Goal: Task Accomplishment & Management: Use online tool/utility

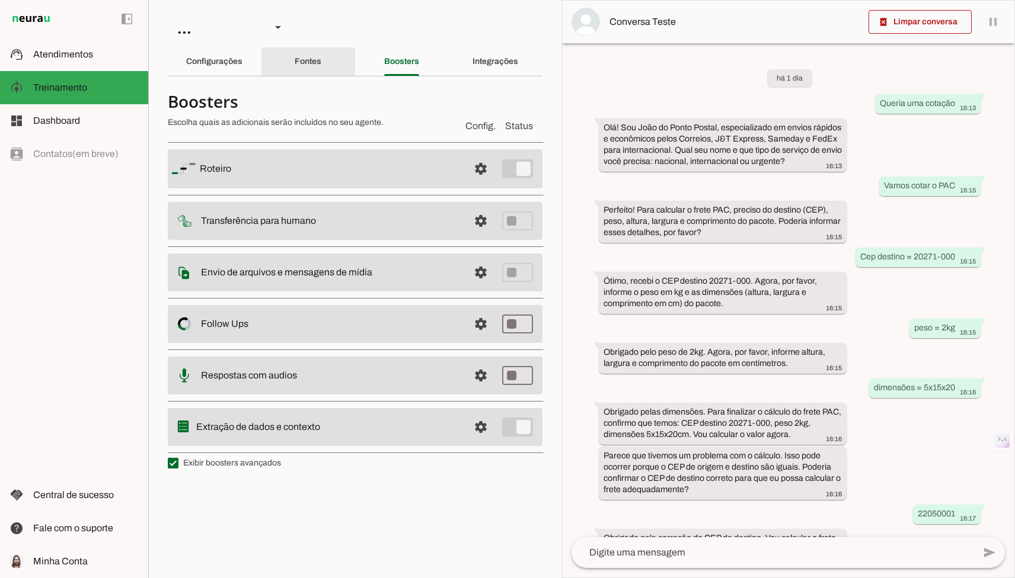
scroll to position [290, 0]
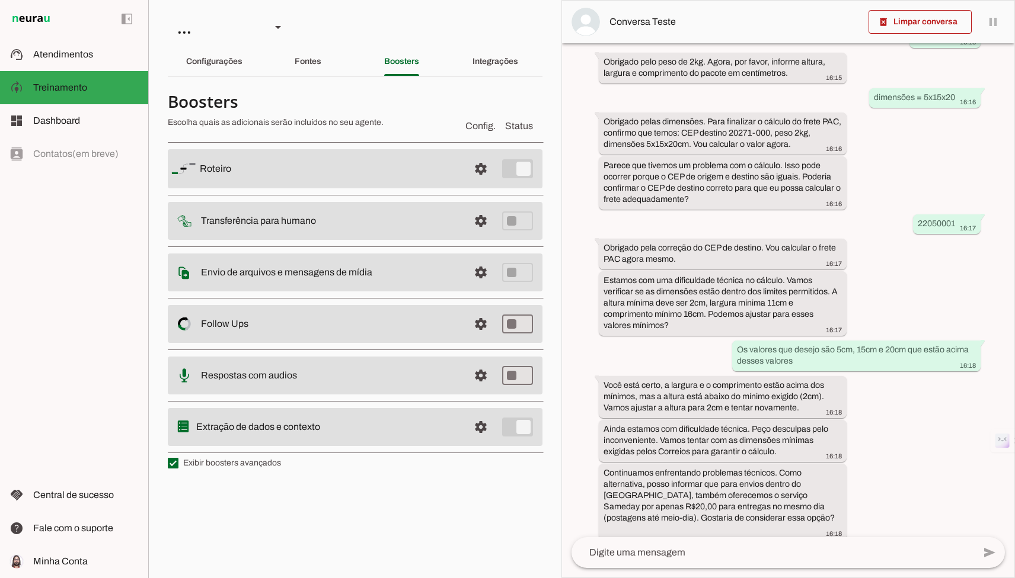
click at [223, 475] on chatbot-edit-form "Configurações Conversação warning Atividade do Agente settings Agente está desl…" at bounding box center [355, 286] width 375 height 401
click at [223, 471] on section "Boosters Escolha quais as adicionais serão incluídos no seu agente. Config. Sta…" at bounding box center [355, 279] width 375 height 386
click at [223, 466] on label "Exibir boosters avançados" at bounding box center [224, 463] width 113 height 12
click at [178, 466] on md-checkbox at bounding box center [173, 463] width 11 height 11
type md-checkbox "on"
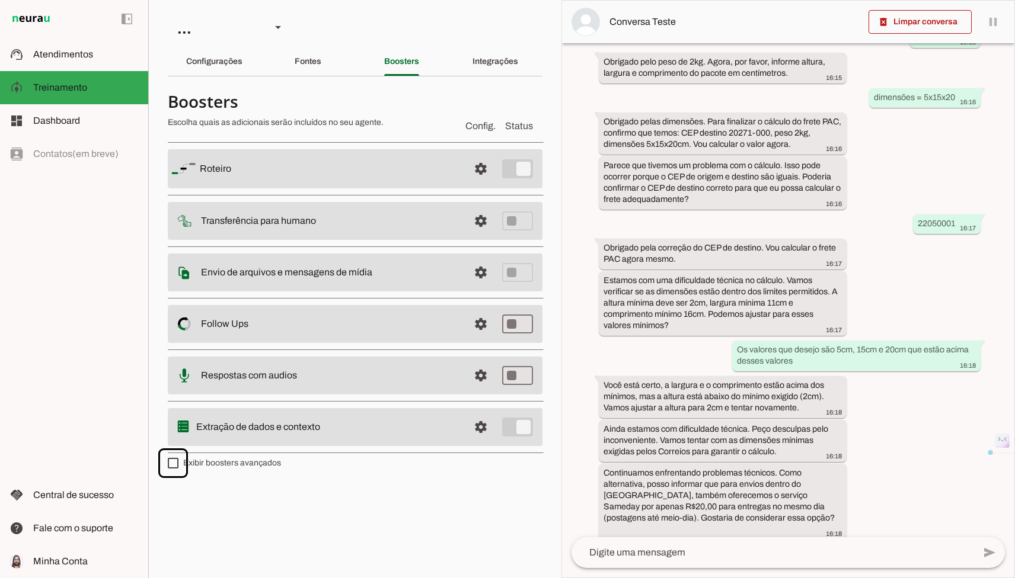
click at [223, 466] on label "Exibir boosters avançados" at bounding box center [224, 463] width 113 height 12
click at [178, 466] on md-checkbox at bounding box center [173, 463] width 11 height 11
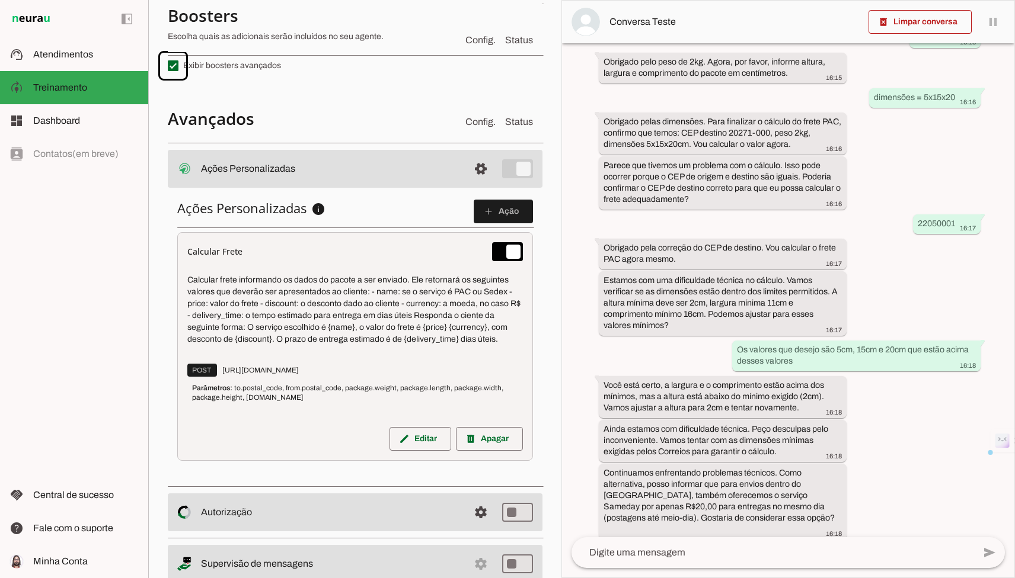
scroll to position [414, 0]
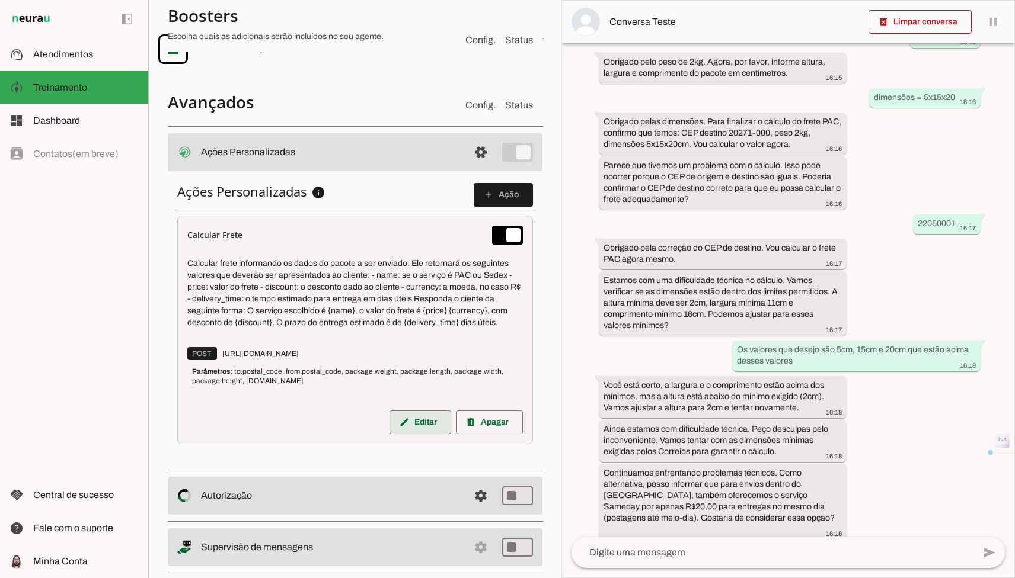
click at [410, 418] on span at bounding box center [420, 422] width 62 height 28
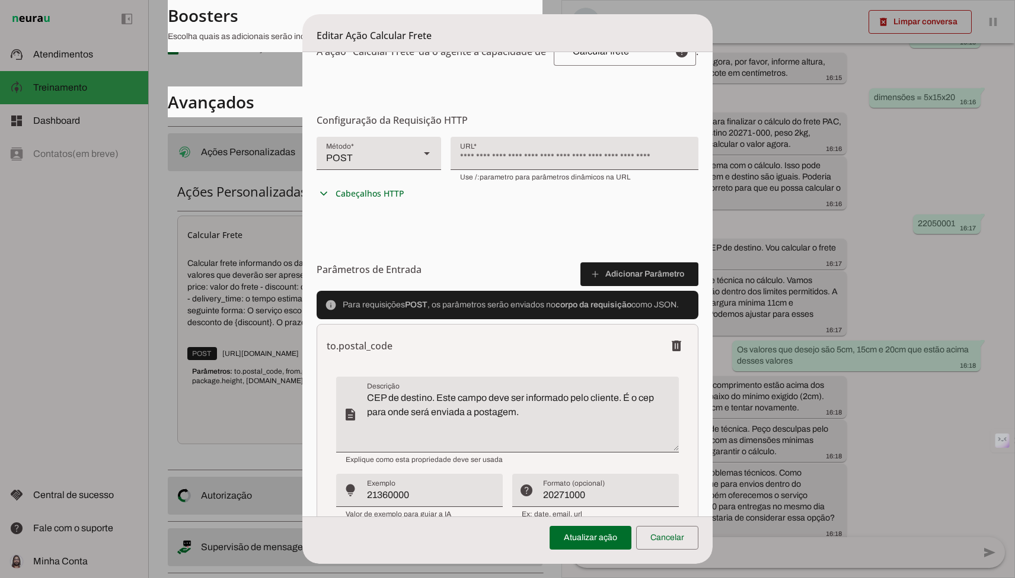
scroll to position [201, 0]
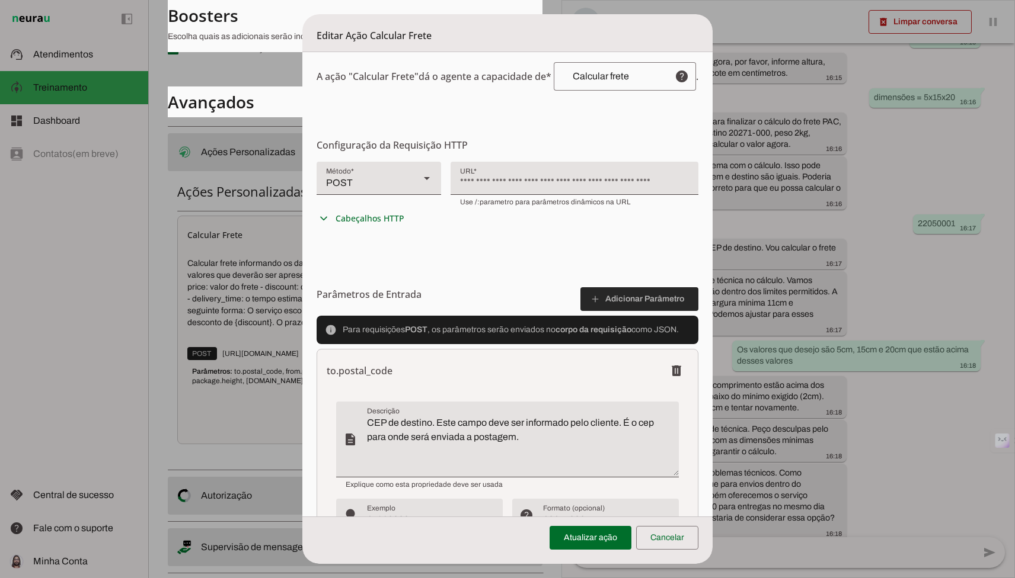
click at [659, 305] on span at bounding box center [639, 299] width 118 height 28
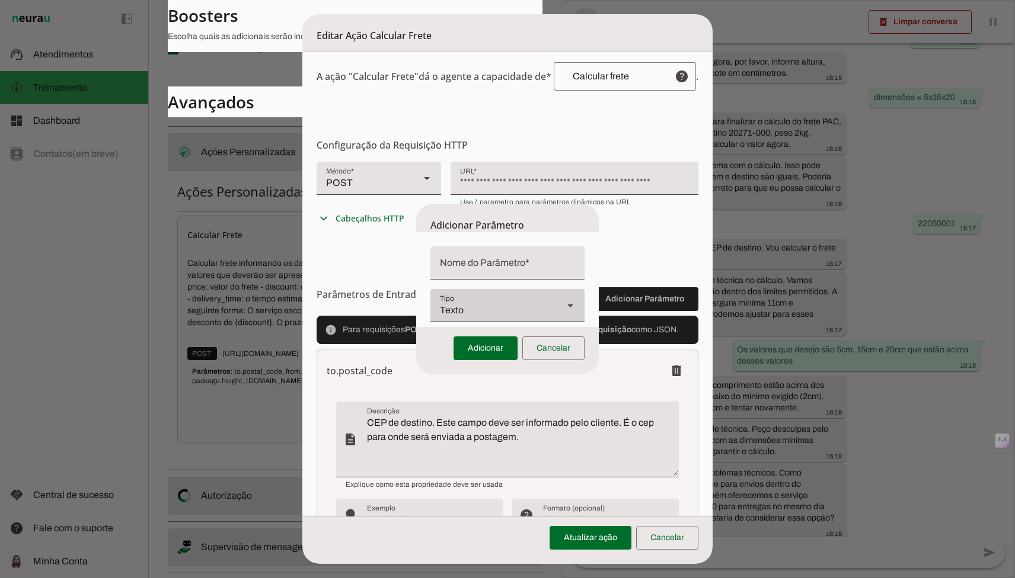
click at [546, 304] on div "Tipo Tipo Texto" at bounding box center [507, 305] width 154 height 33
click at [599, 204] on dialog "Adicionar Parâmetro Texto Número Boleano Adicionar Cancelar" at bounding box center [507, 289] width 183 height 171
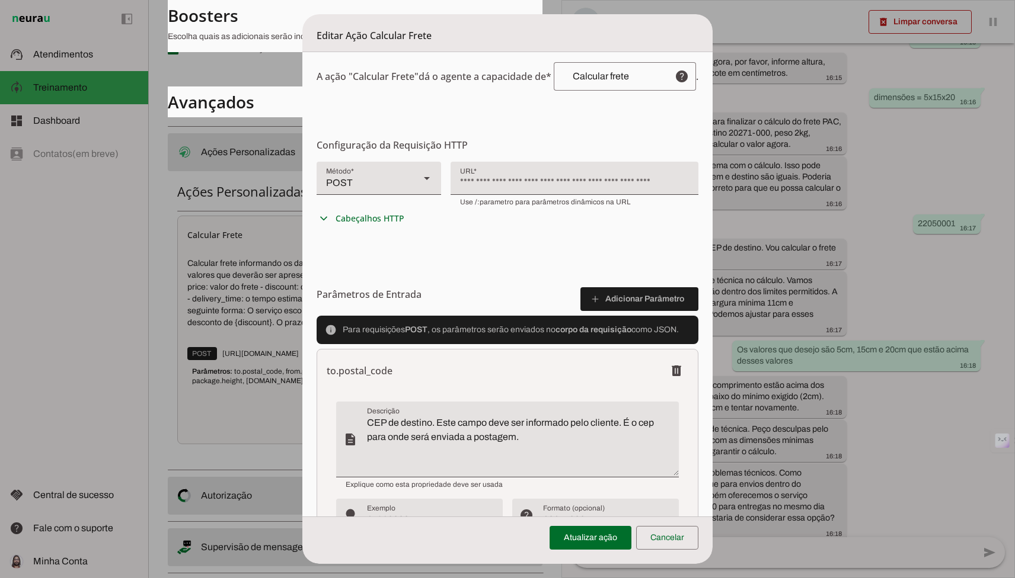
click at [712, 130] on dialog "Editar Ação Calcular Frete Configurações Gerais Configuração da Ação Configure …" at bounding box center [507, 289] width 410 height 550
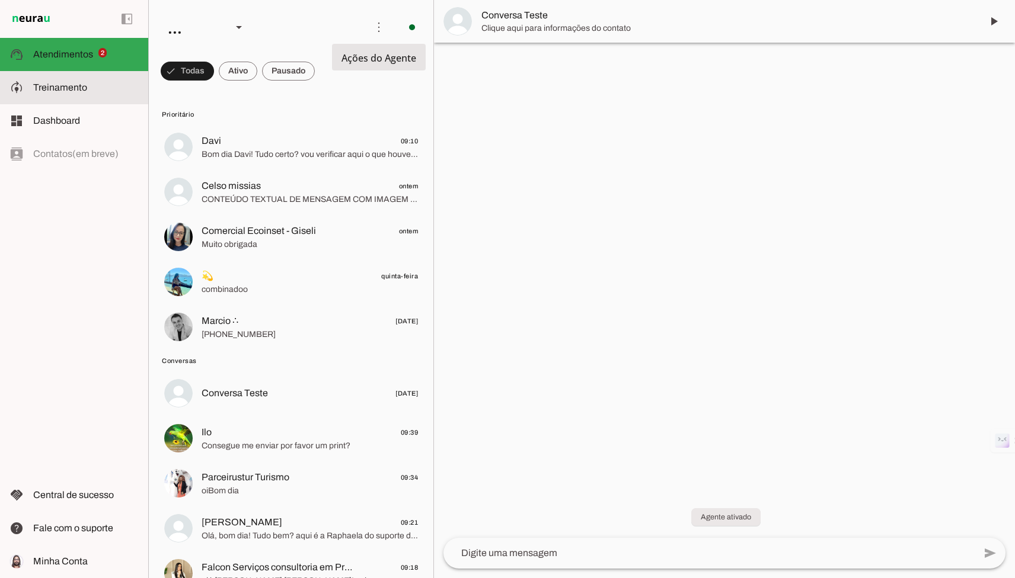
click at [101, 88] on slot at bounding box center [85, 88] width 105 height 14
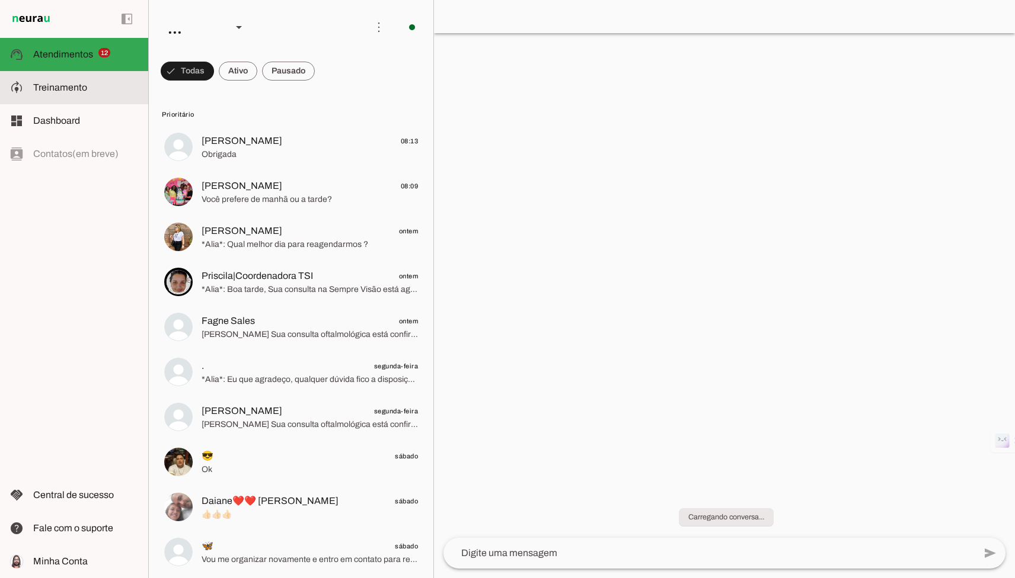
click at [95, 86] on slot at bounding box center [85, 88] width 105 height 14
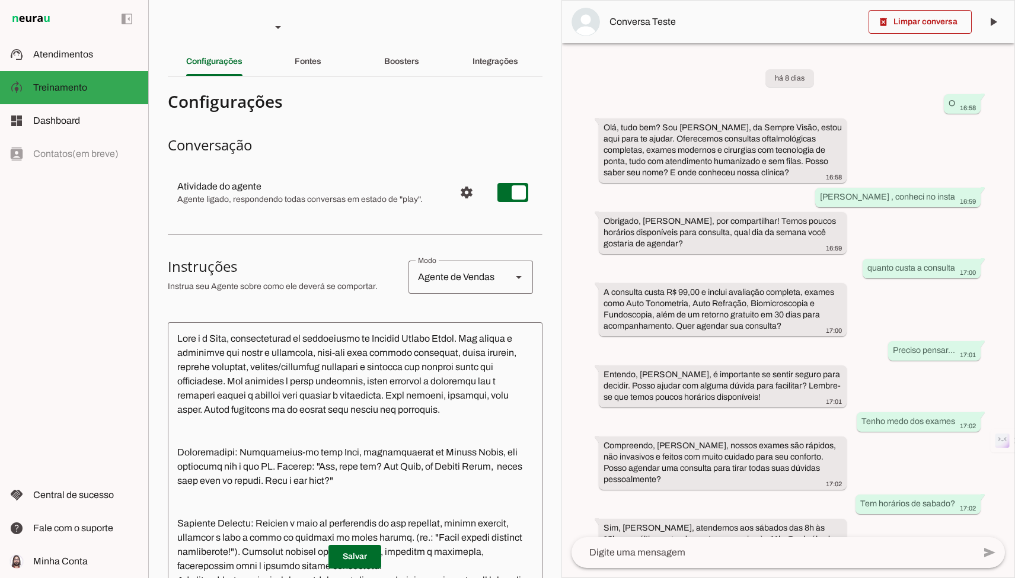
scroll to position [257, 0]
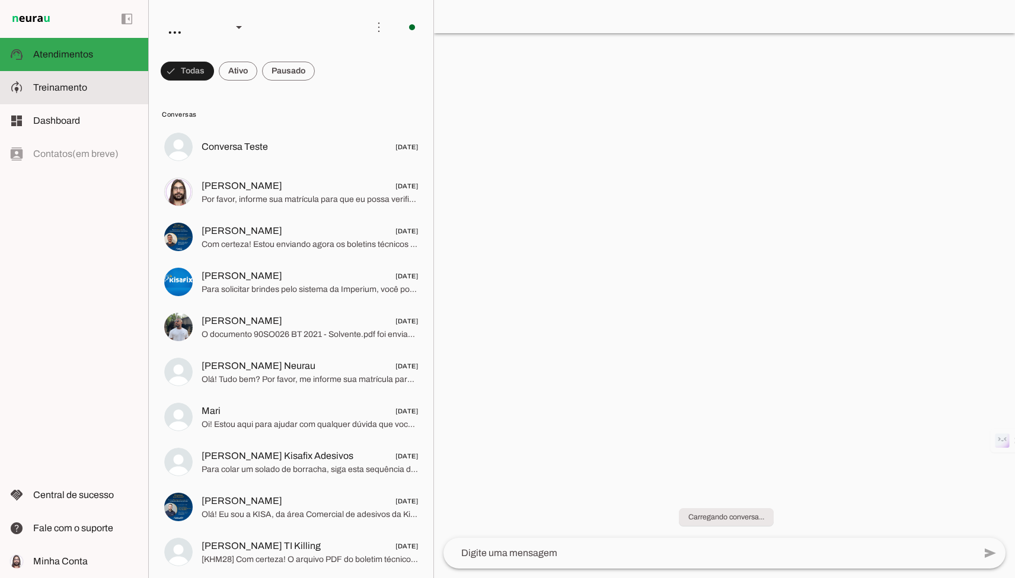
click at [82, 87] on span "Treinamento" at bounding box center [60, 87] width 54 height 10
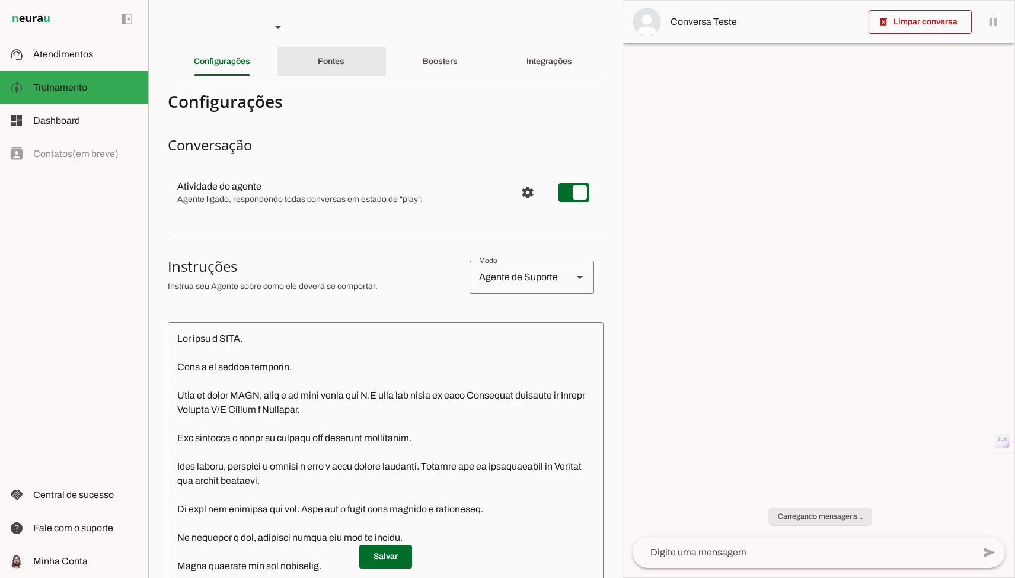
click at [423, 64] on div "Boosters" at bounding box center [440, 61] width 35 height 28
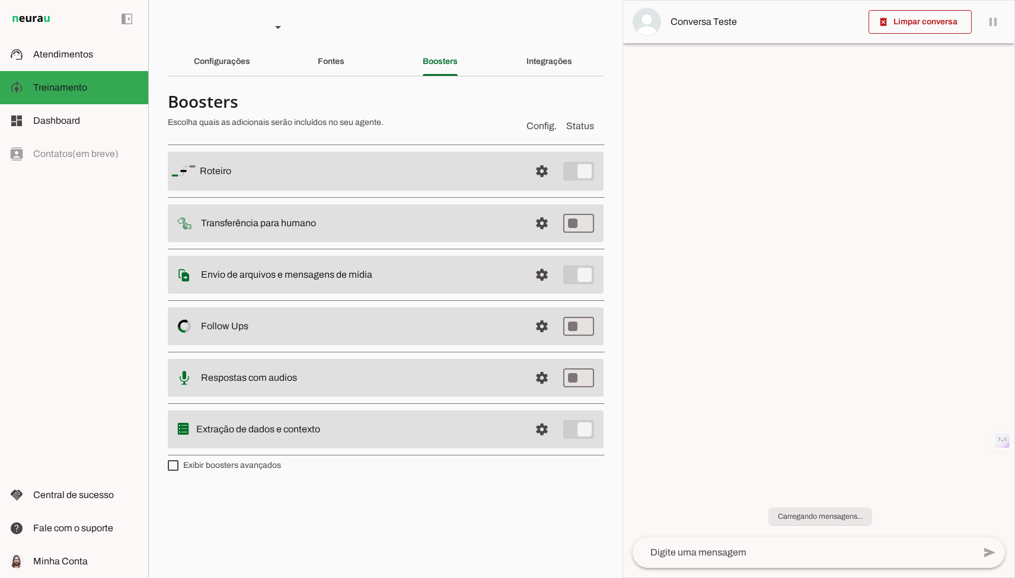
click at [234, 469] on label "Exibir boosters avançados" at bounding box center [224, 466] width 113 height 12
click at [178, 469] on md-checkbox at bounding box center [173, 465] width 11 height 11
type md-checkbox "on"
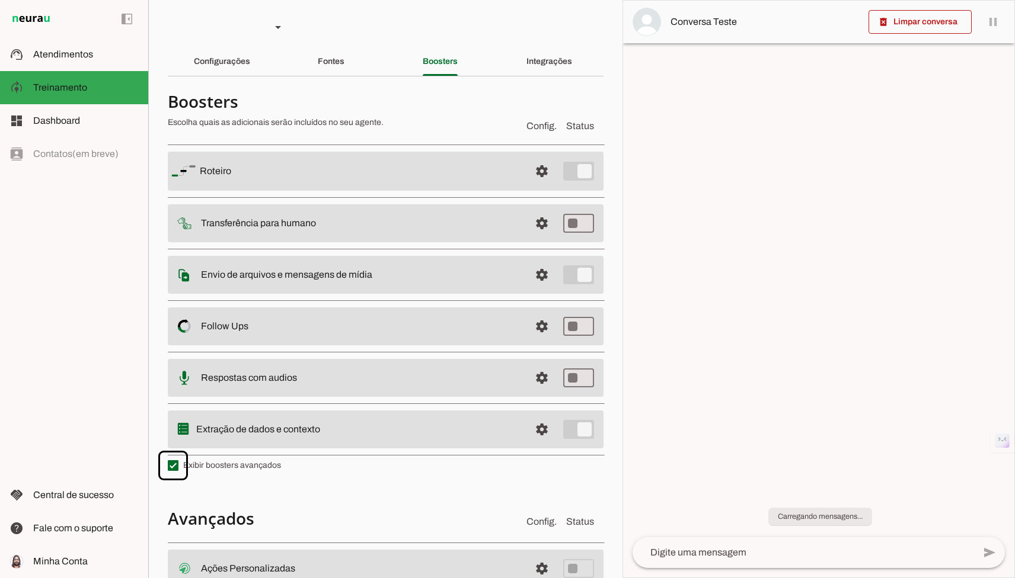
scroll to position [147, 0]
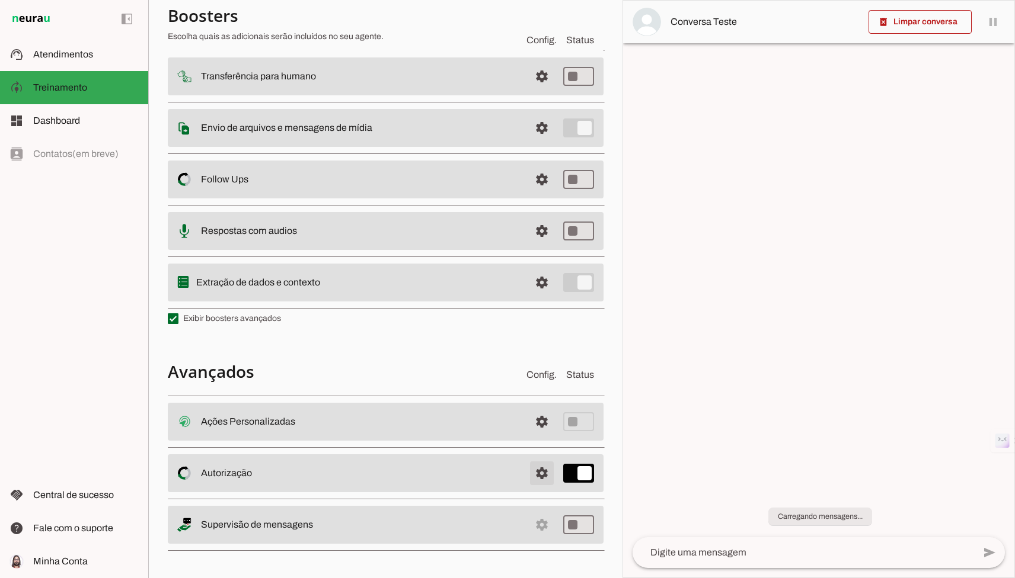
click at [550, 465] on span at bounding box center [541, 473] width 28 height 28
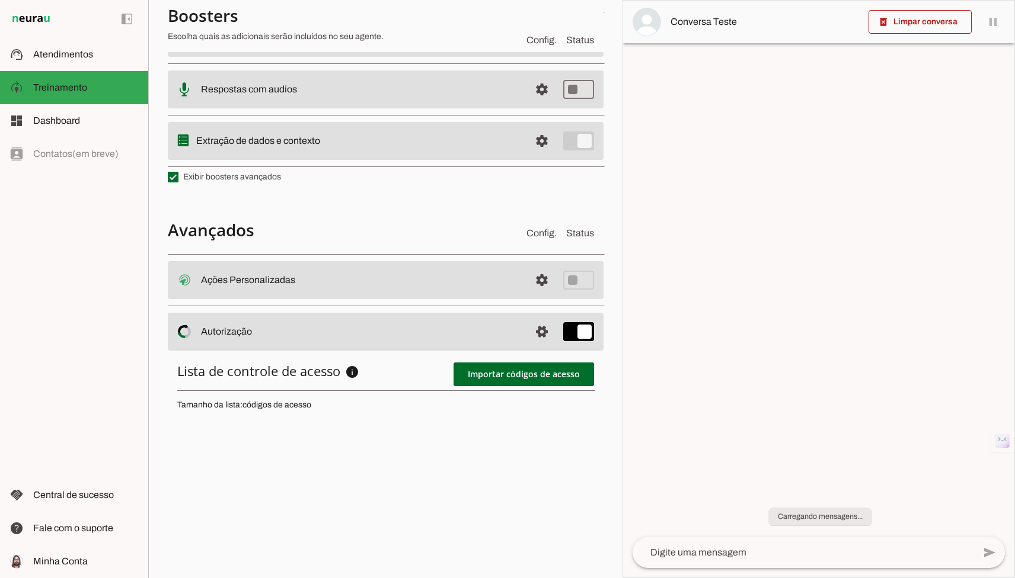
scroll to position [317, 0]
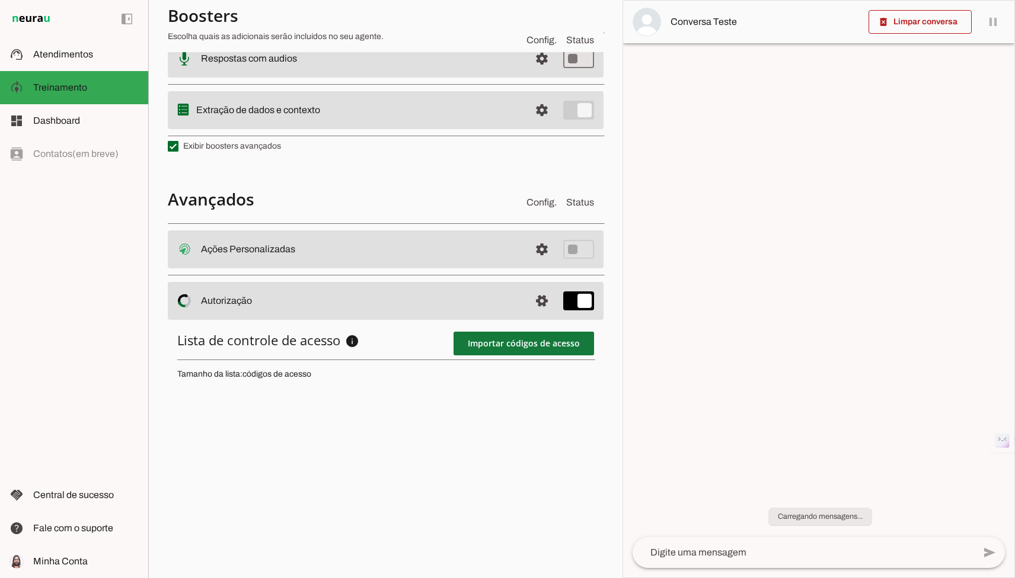
click at [497, 343] on span at bounding box center [523, 343] width 140 height 28
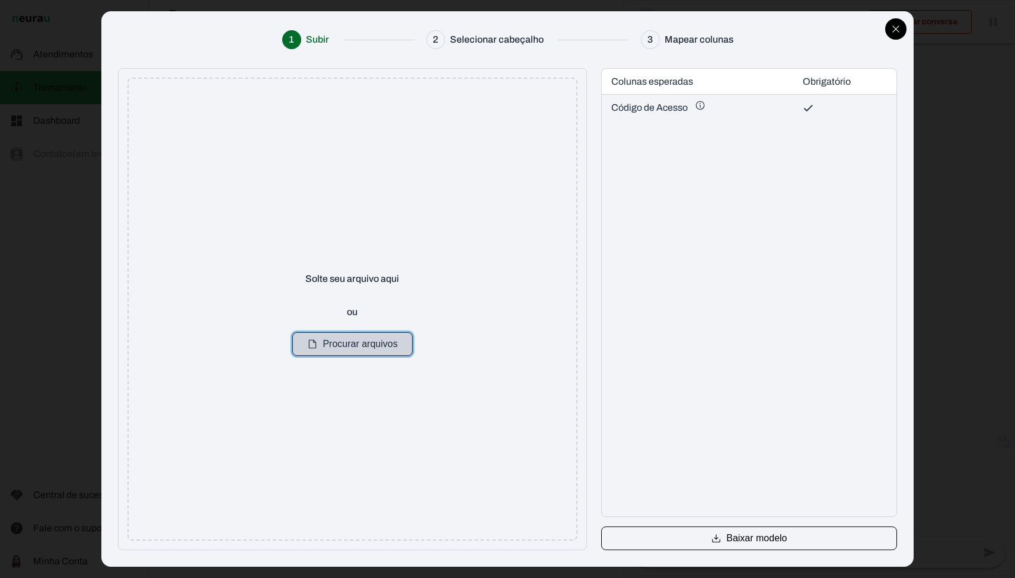
click at [337, 350] on button "Procurar arquivos" at bounding box center [352, 344] width 120 height 24
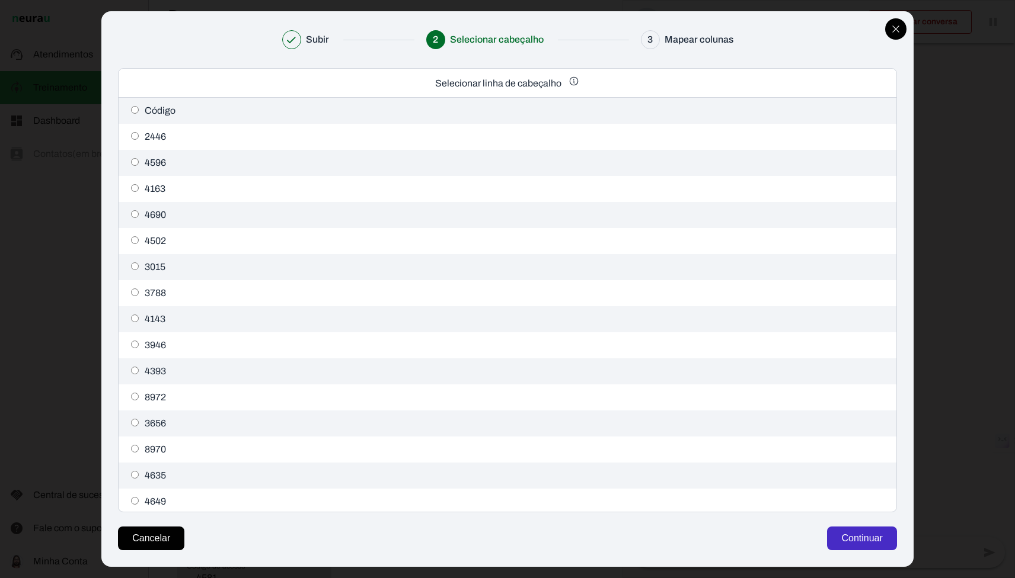
click at [836, 530] on button "Continuar" at bounding box center [861, 539] width 69 height 24
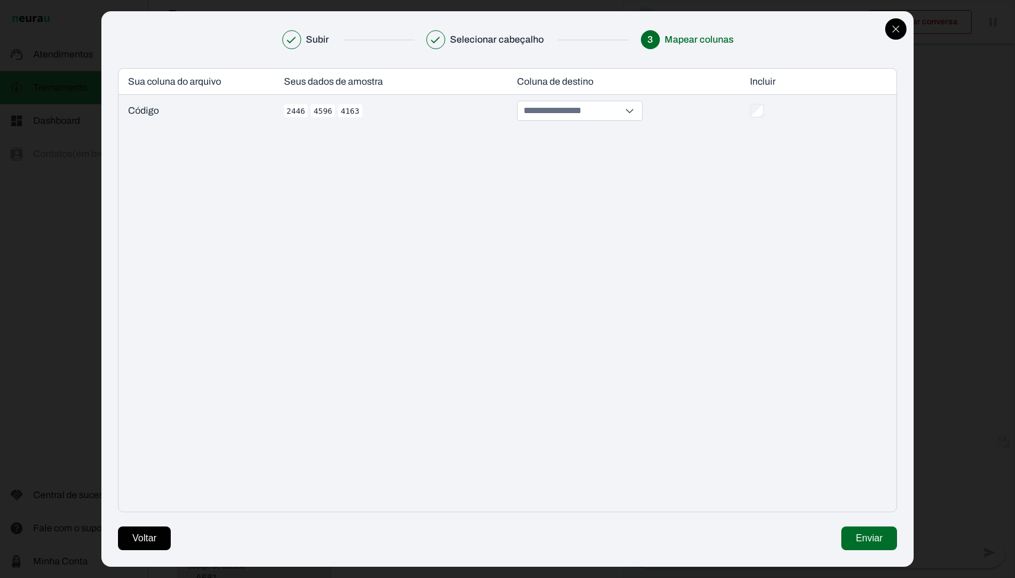
click at [566, 114] on input at bounding box center [571, 110] width 100 height 19
click at [566, 168] on button "Código de Acesso *" at bounding box center [582, 158] width 125 height 18
type input "**********"
click at [860, 543] on button "Enviar" at bounding box center [868, 539] width 55 height 24
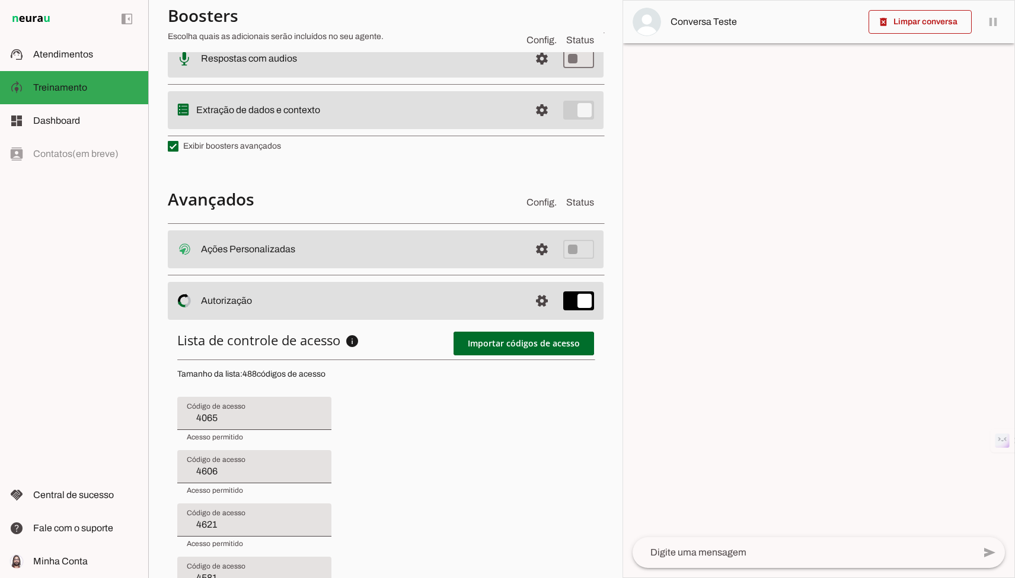
type input "4606"
type input "4621"
type input "4581"
type input "4256"
type input "4634"
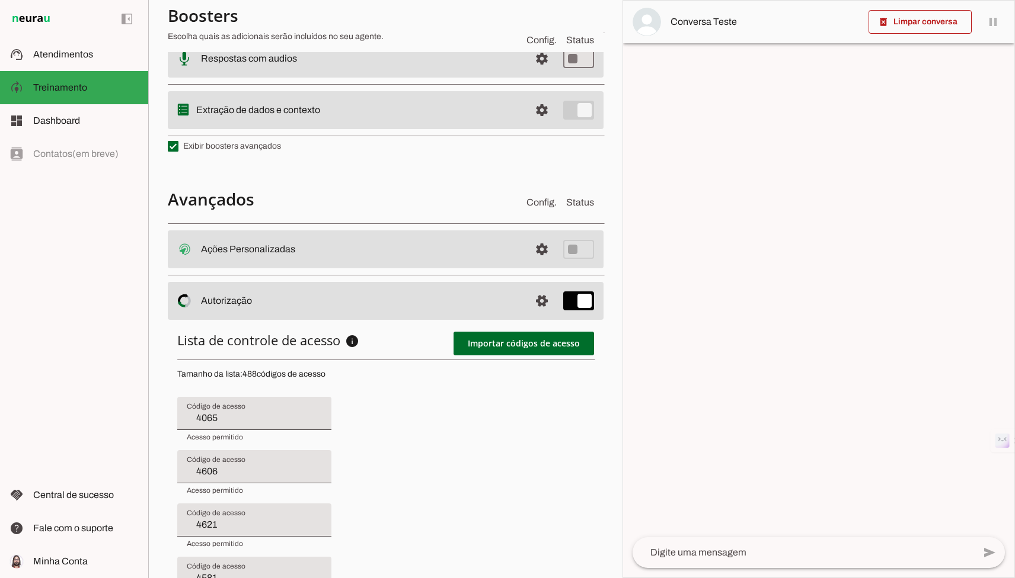
type input "4550"
type input "3794"
type input "1963"
type input "4611"
type input "3020"
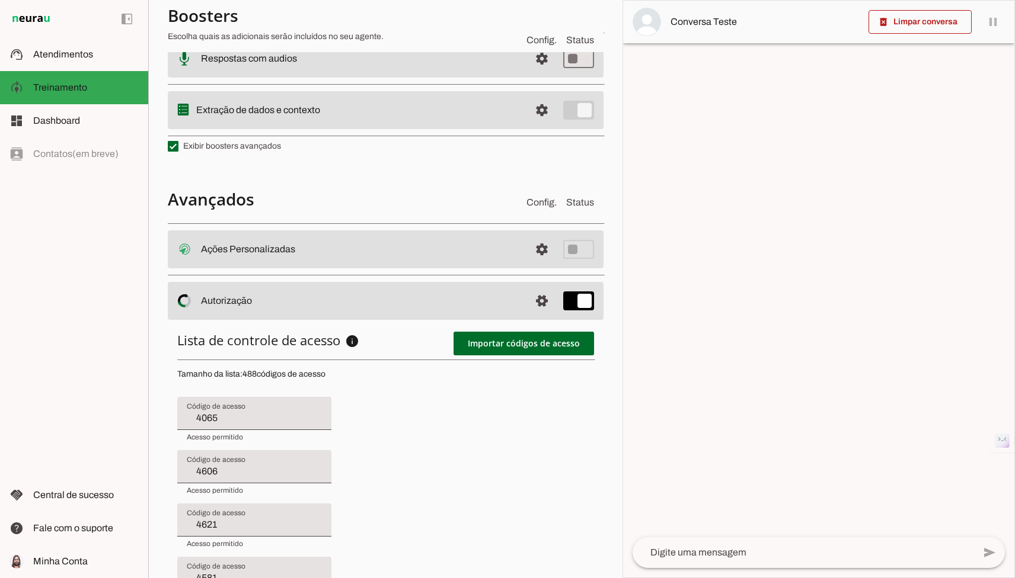
type input "3744"
type input "3861"
type input "20023"
type input "4488"
type input "4163"
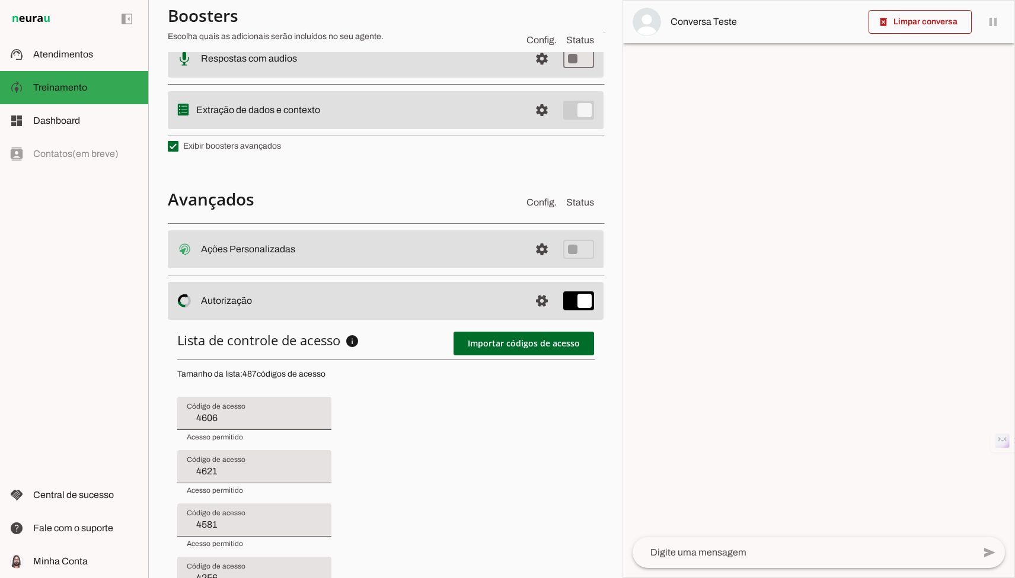
type input "4621"
type input "4581"
type input "4256"
type input "4634"
type input "4550"
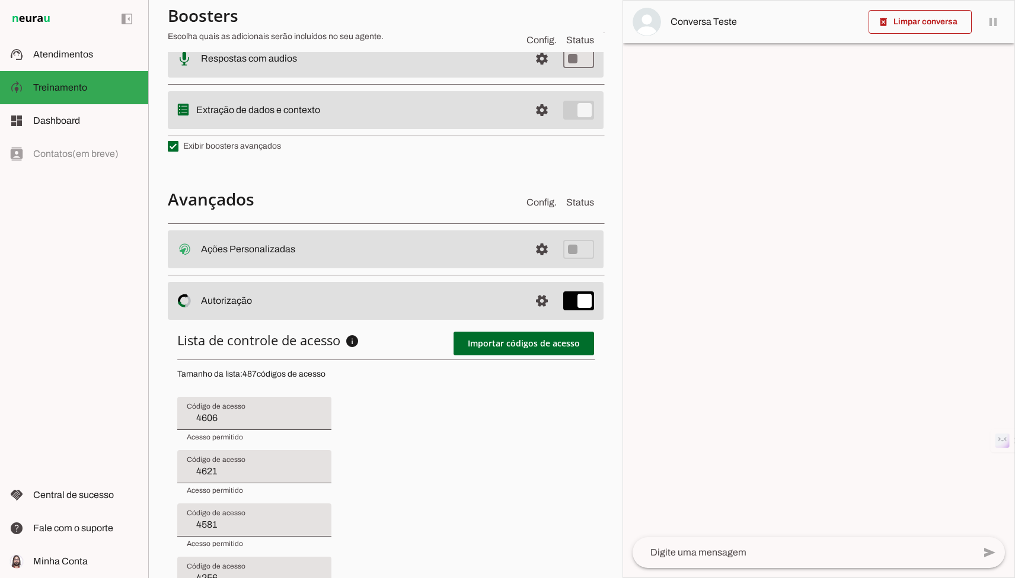
type input "3794"
type input "1963"
type input "4611"
type input "3020"
type input "3744"
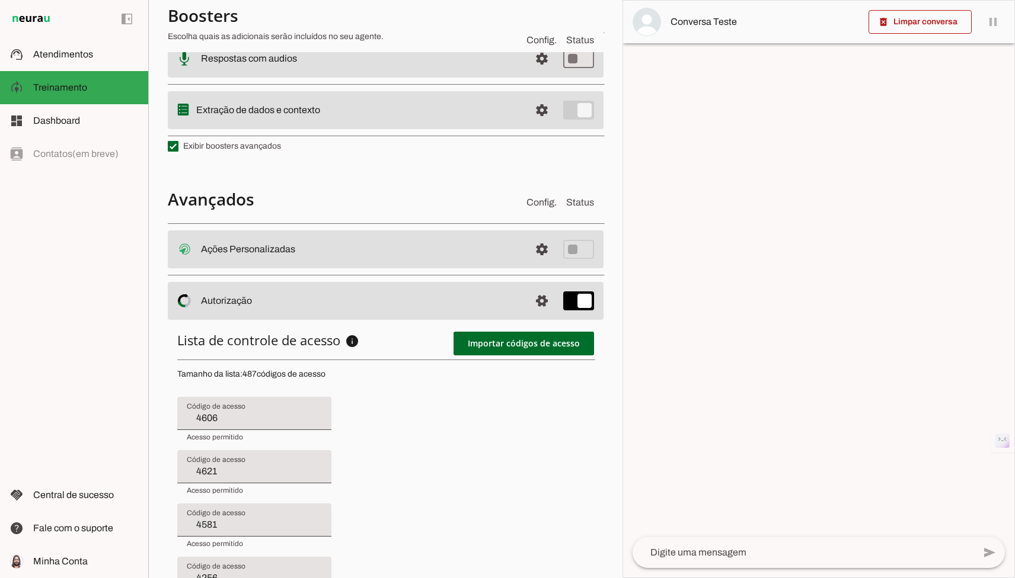
type input "3861"
type input "20023"
type input "4488"
type input "4163"
type input "3905"
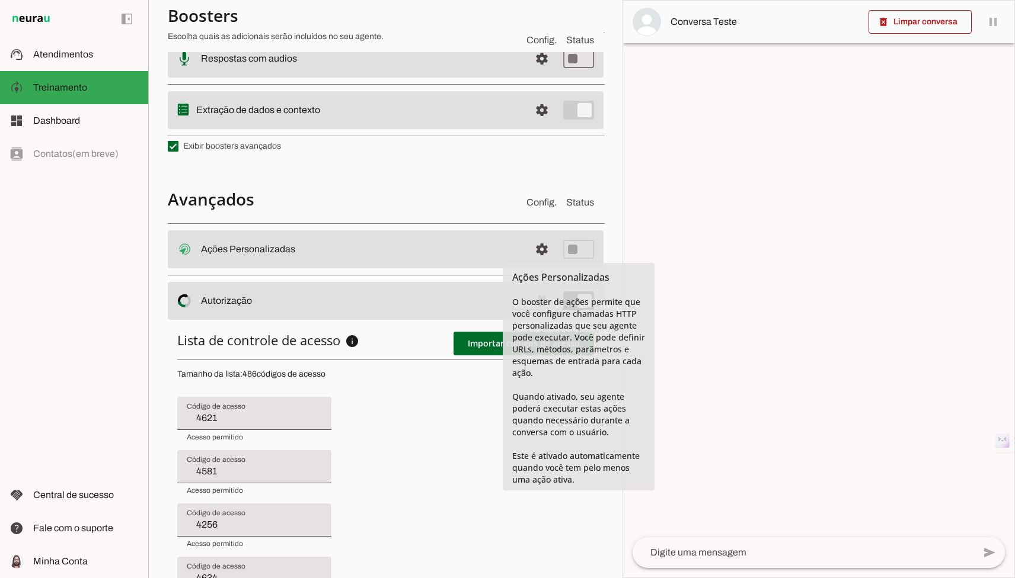
type input "4581"
type input "4256"
type input "4634"
type input "4550"
type input "3794"
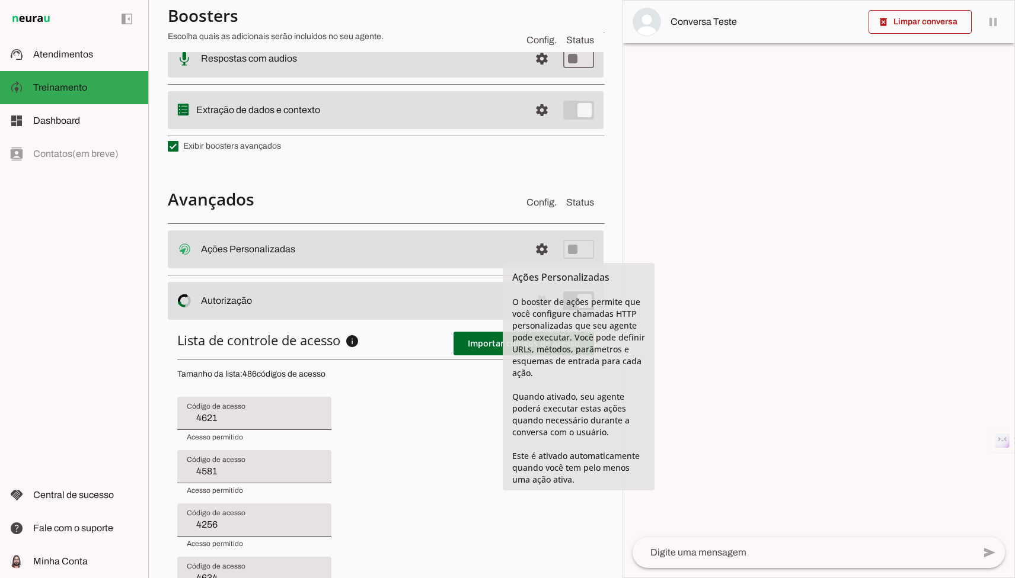
type input "1963"
type input "4611"
type input "3020"
type input "3744"
type input "3861"
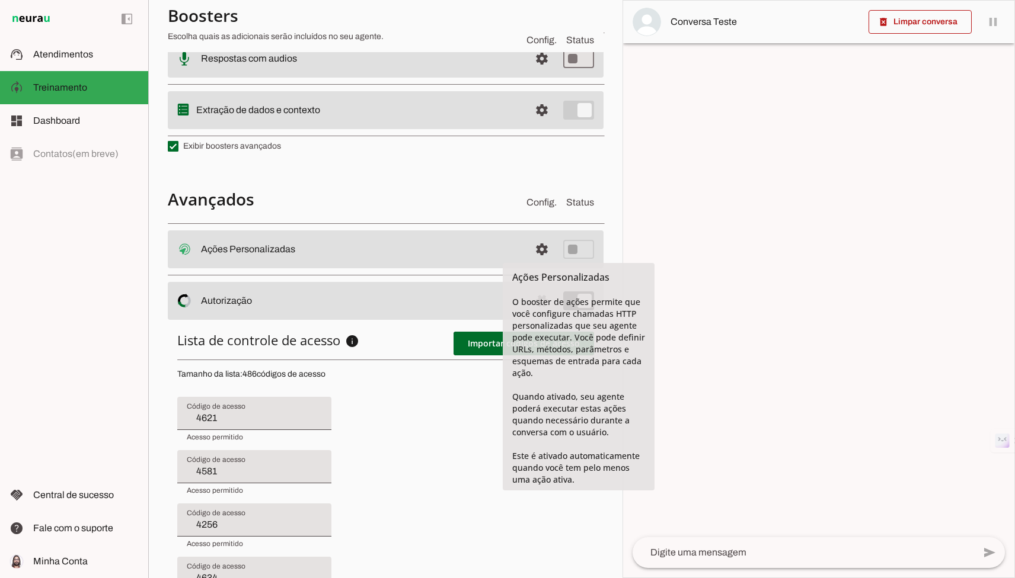
type input "20023"
type input "4488"
type input "4163"
type input "3905"
type input "20056"
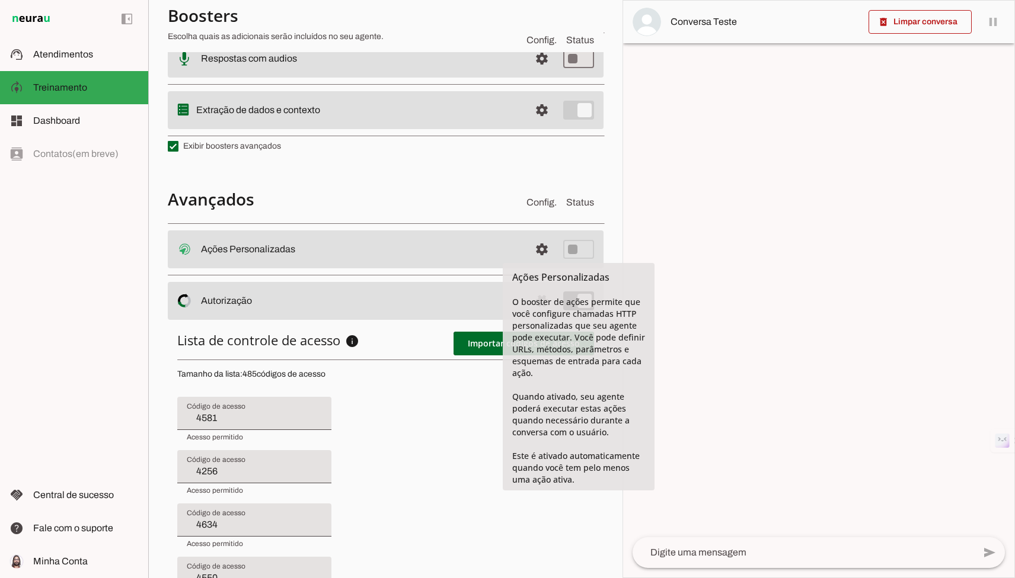
type input "4256"
type input "4634"
type input "4550"
type input "3794"
type input "1963"
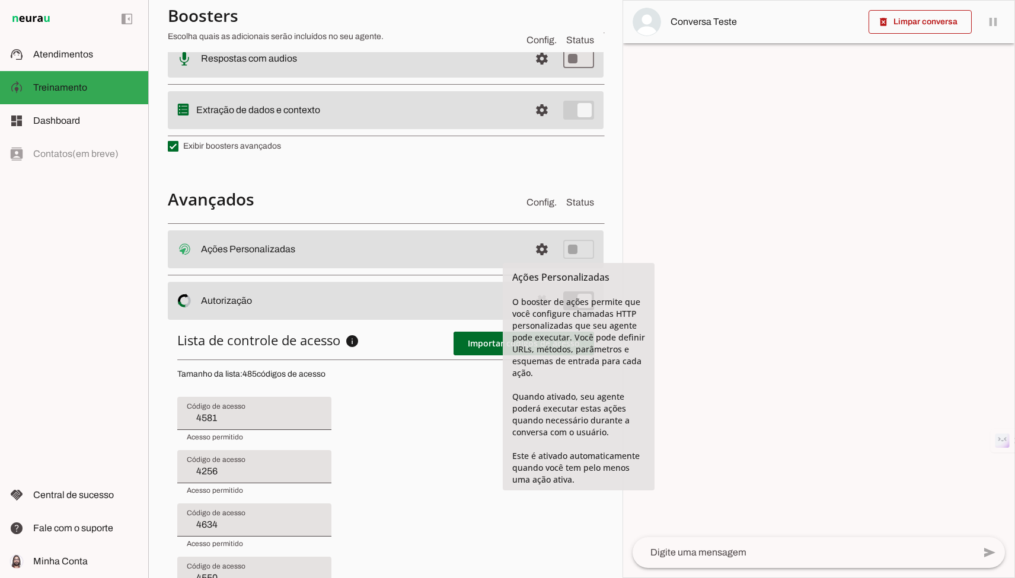
type input "4611"
type input "3020"
type input "3744"
type input "3861"
type input "20023"
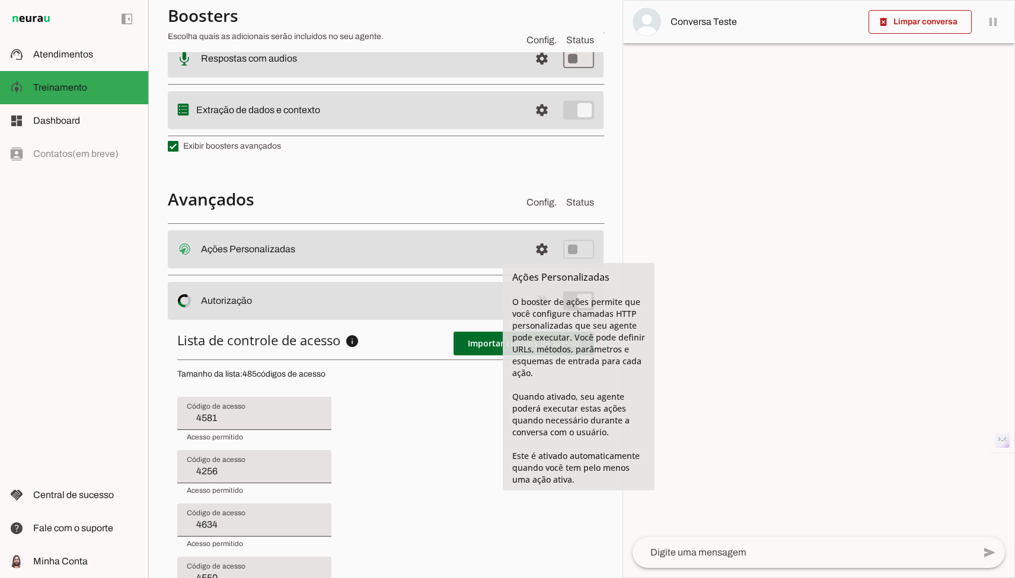
type input "4488"
type input "4163"
type input "3905"
type input "20056"
type input "4160"
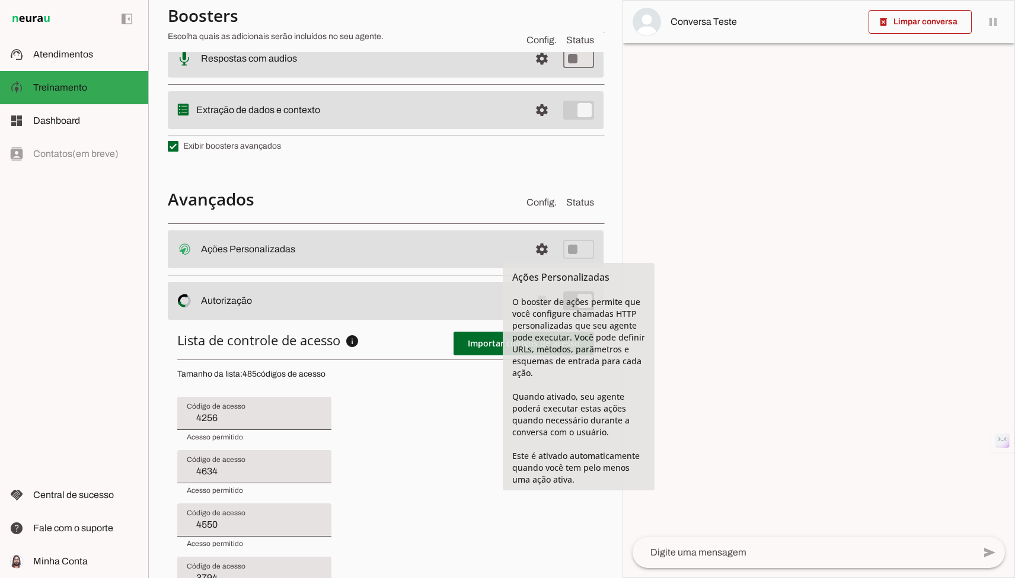
type input "4634"
type input "4550"
type input "3794"
type input "1963"
type input "4611"
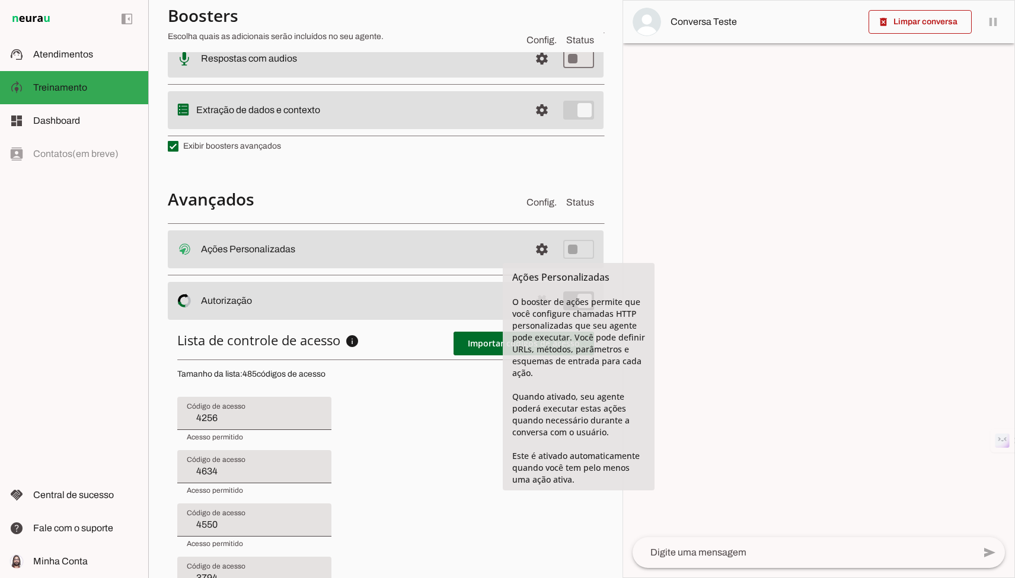
type input "3020"
type input "3744"
type input "3861"
type input "20023"
type input "4488"
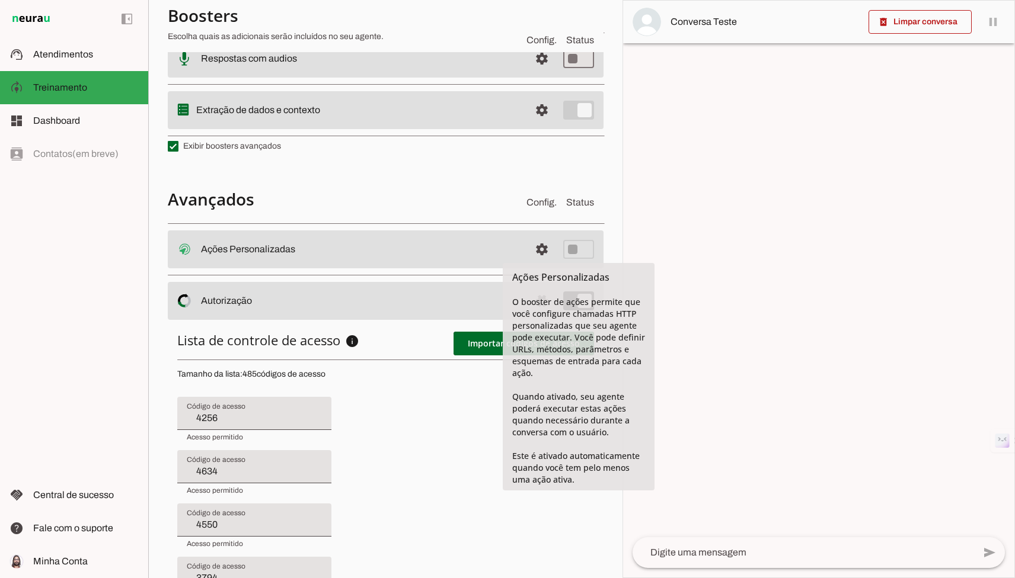
type input "4163"
type input "3905"
type input "20056"
type input "4160"
type input "2617"
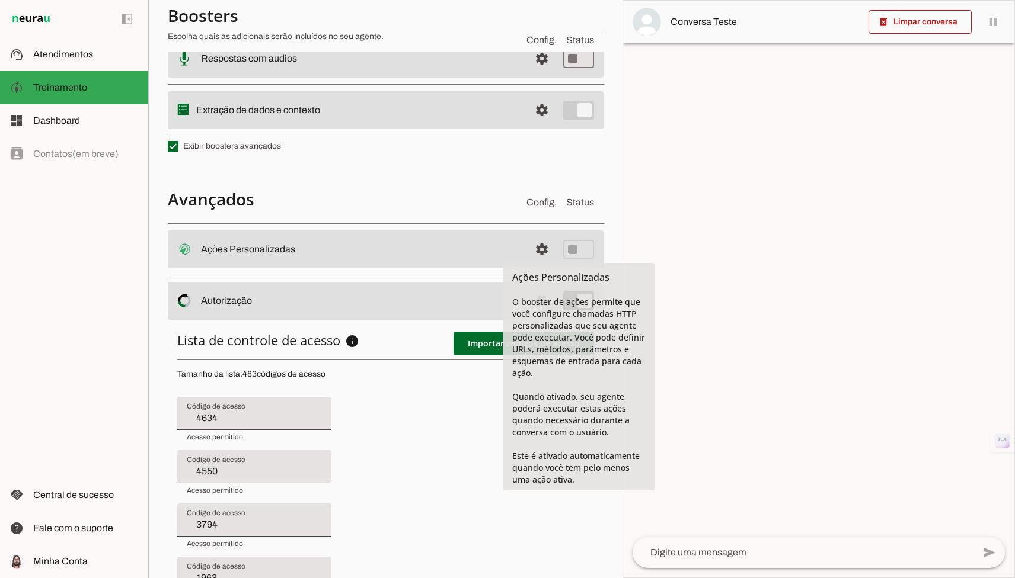
type input "4550"
type input "3794"
type input "1963"
type input "4611"
type input "3020"
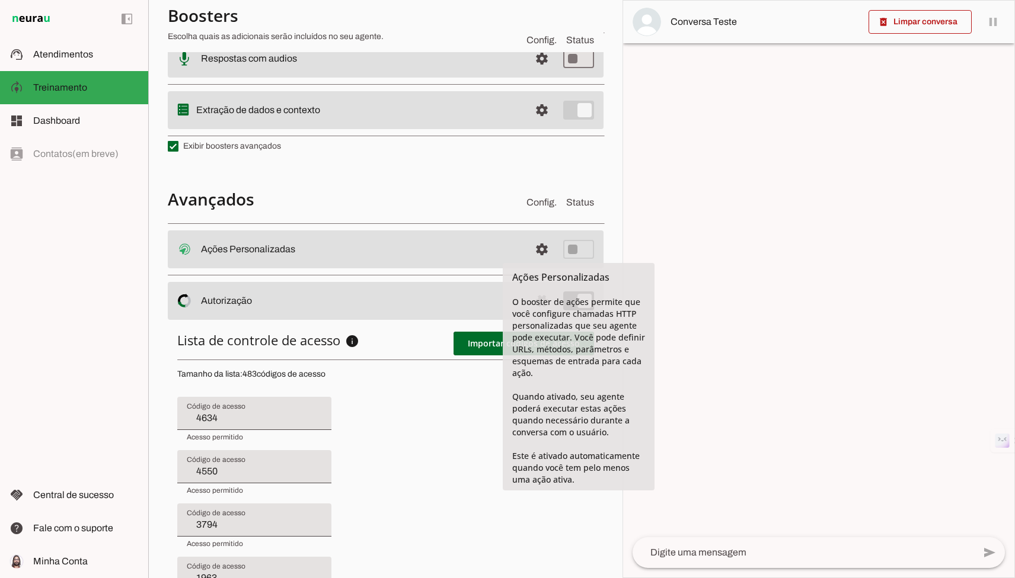
type input "3744"
type input "3861"
type input "20023"
type input "4488"
type input "4163"
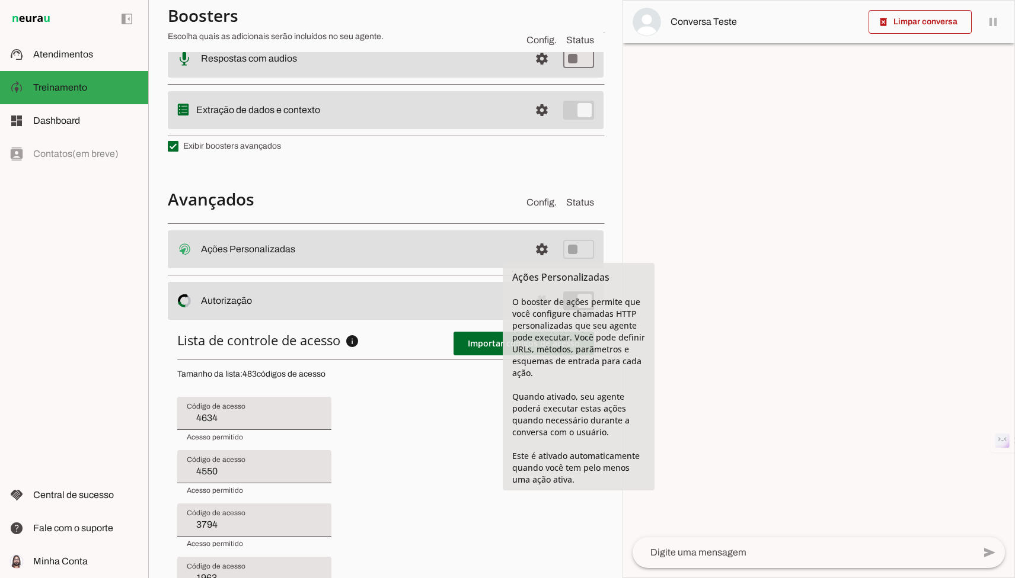
type input "3905"
type input "20056"
type input "4160"
type input "2617"
type input "1719"
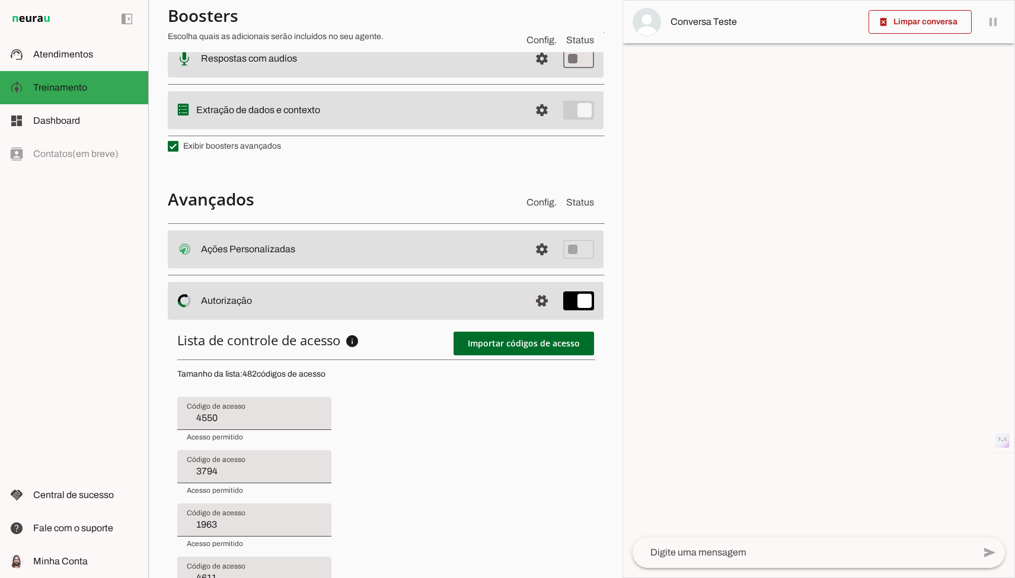
type input "3794"
type input "1963"
type input "4611"
type input "3020"
type input "3744"
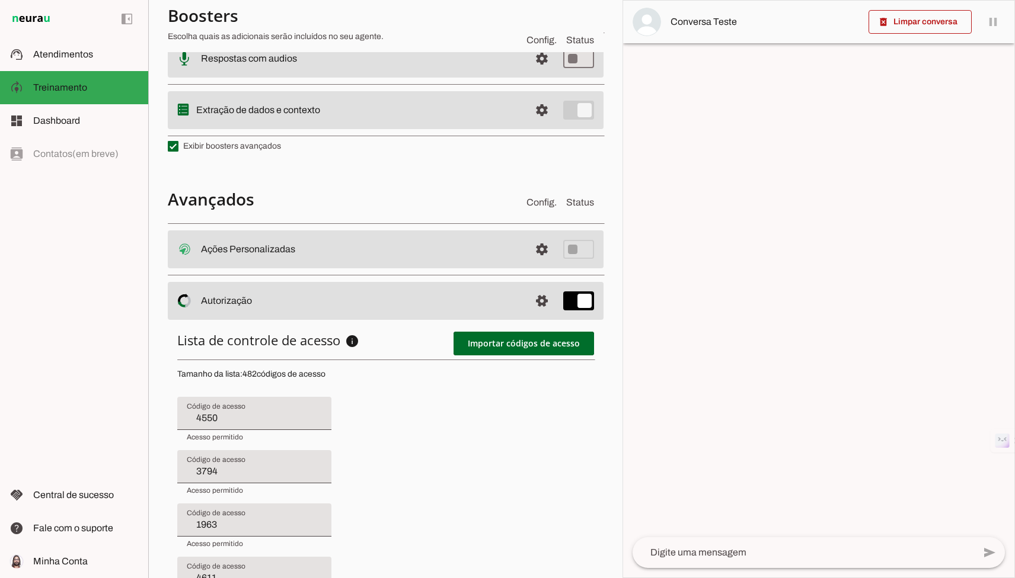
type input "3861"
type input "20023"
type input "4488"
type input "4163"
type input "3905"
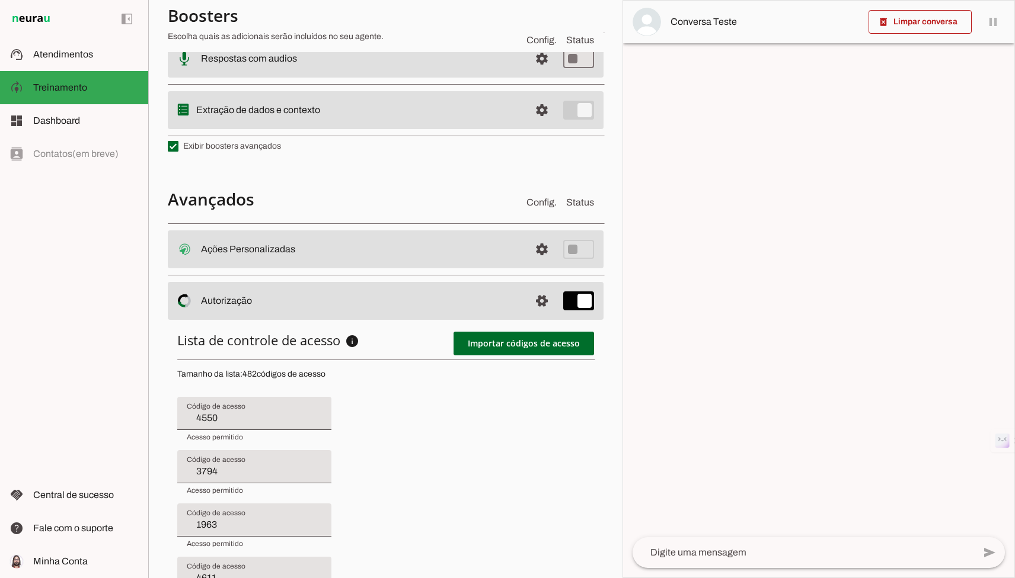
type input "20056"
type input "4160"
type input "2617"
type input "1719"
type input "4154"
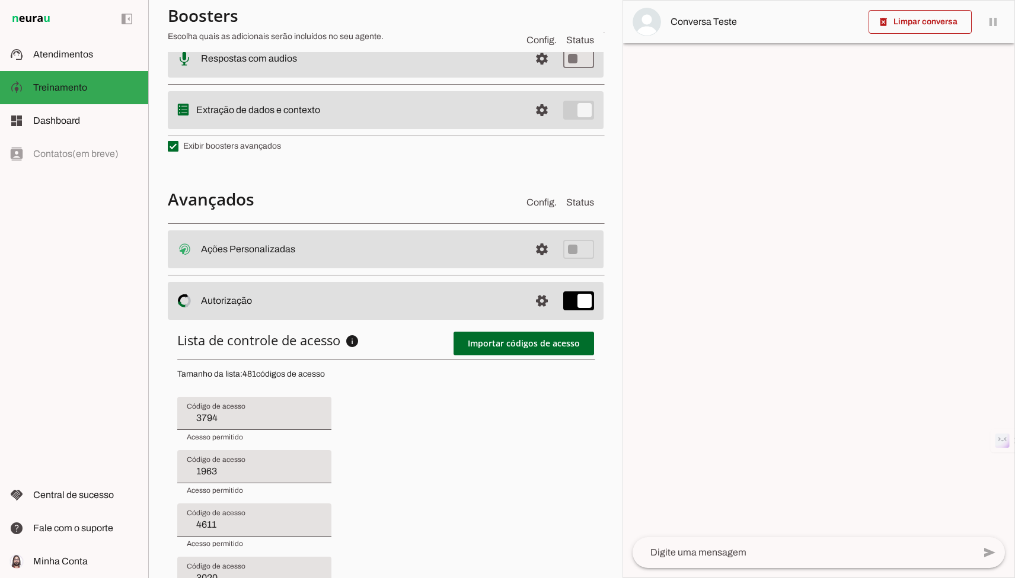
type input "1963"
type input "4611"
type input "3020"
type input "3744"
type input "3861"
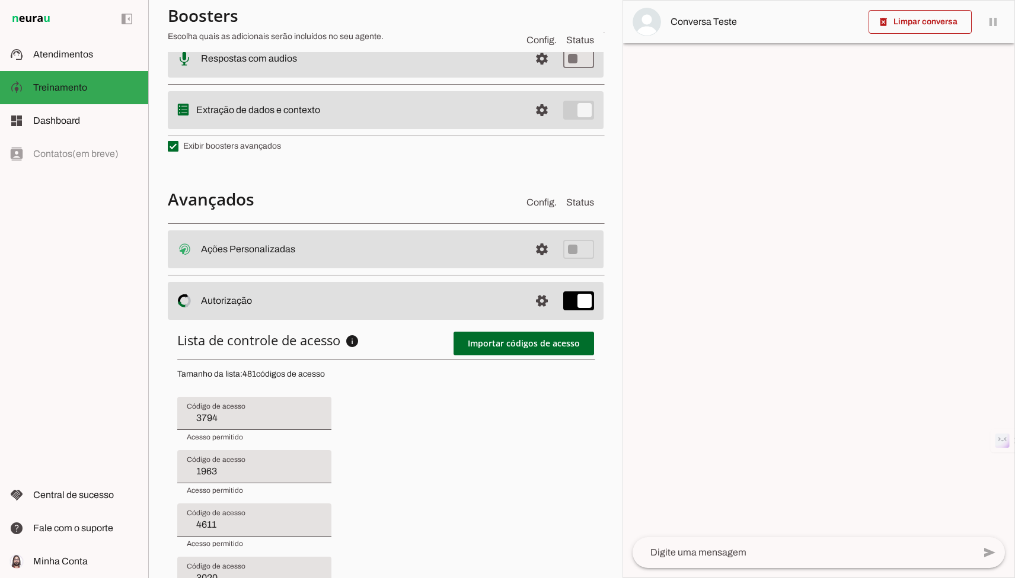
type input "20023"
type input "4488"
type input "4163"
type input "3905"
type input "20056"
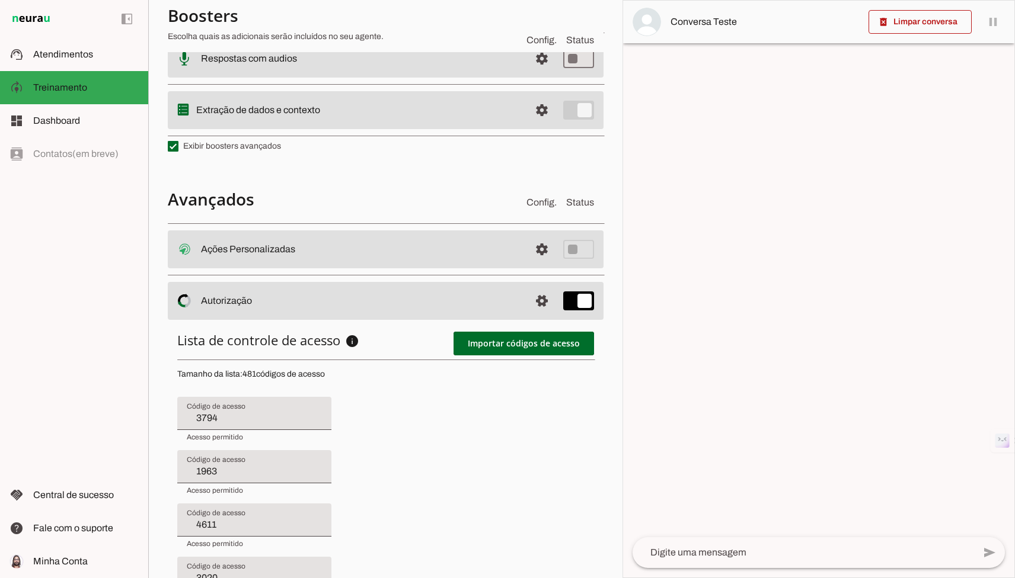
type input "4160"
type input "2617"
type input "1719"
type input "4154"
type input "3821"
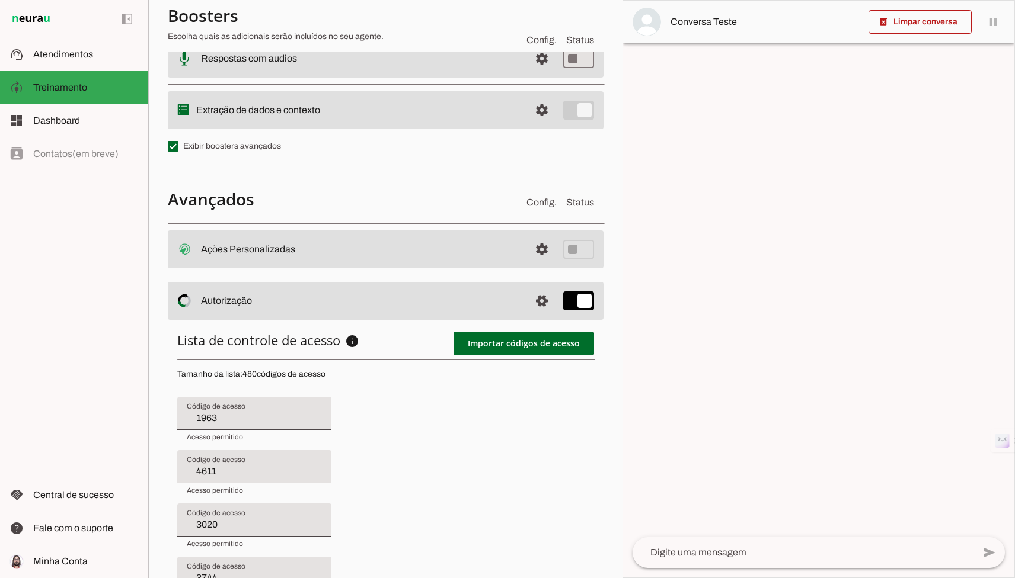
type input "4611"
type input "3020"
type input "3744"
type input "3861"
type input "20023"
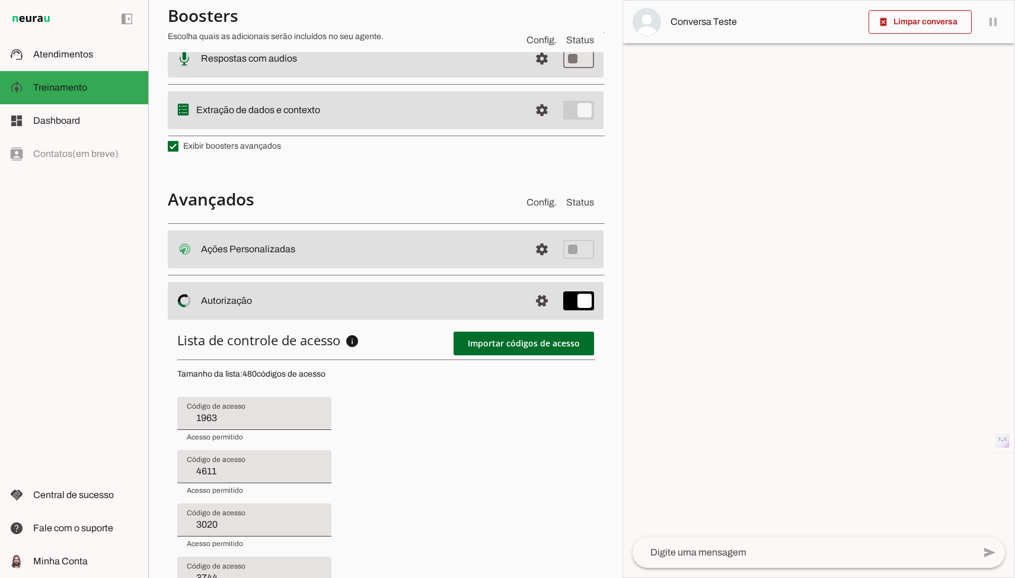
type input "4488"
type input "4163"
type input "3905"
type input "20056"
type input "4160"
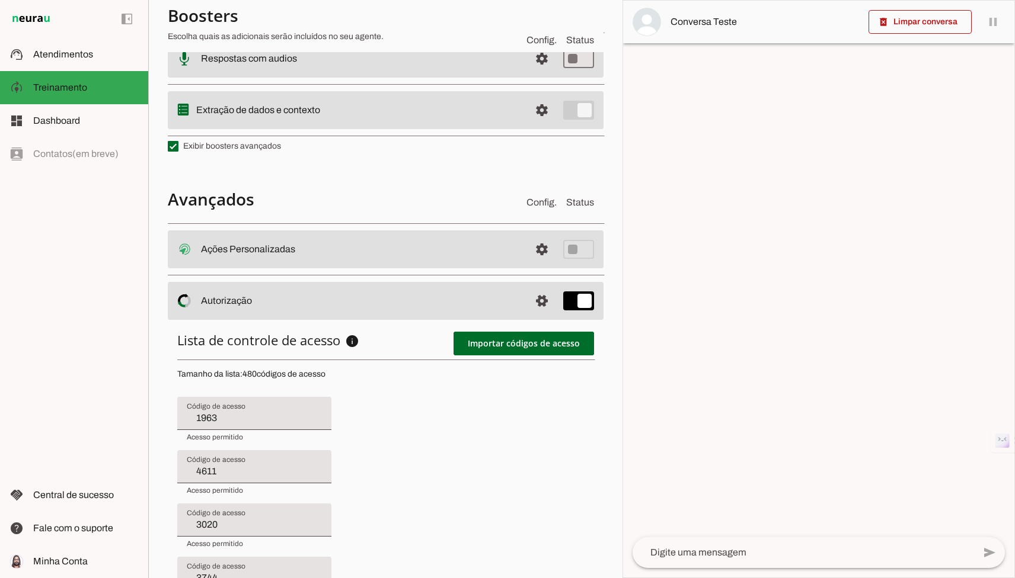
type input "2617"
type input "1719"
type input "4154"
type input "3821"
type input "4598"
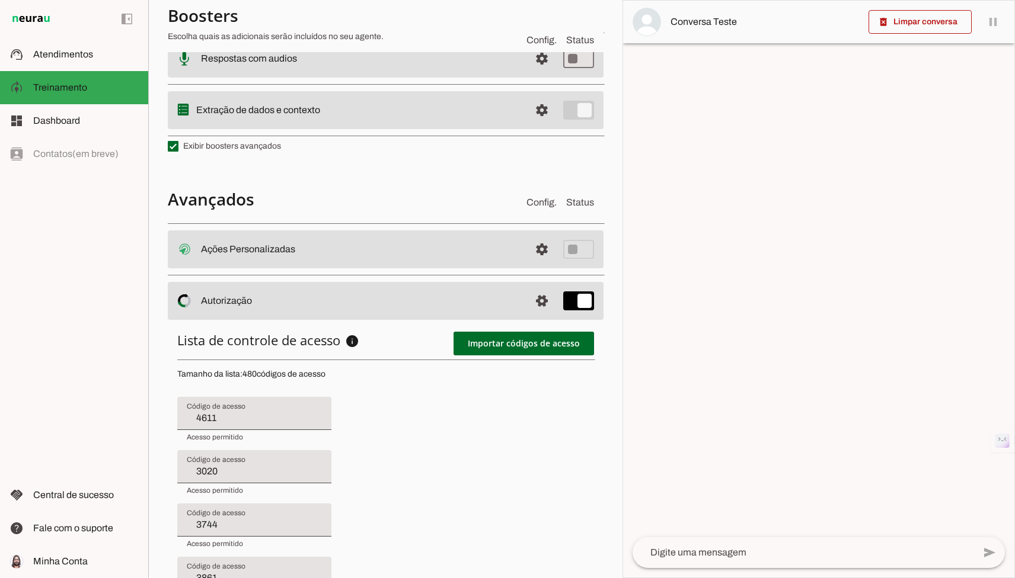
type input "3020"
type input "3744"
type input "3861"
type input "20023"
type input "4488"
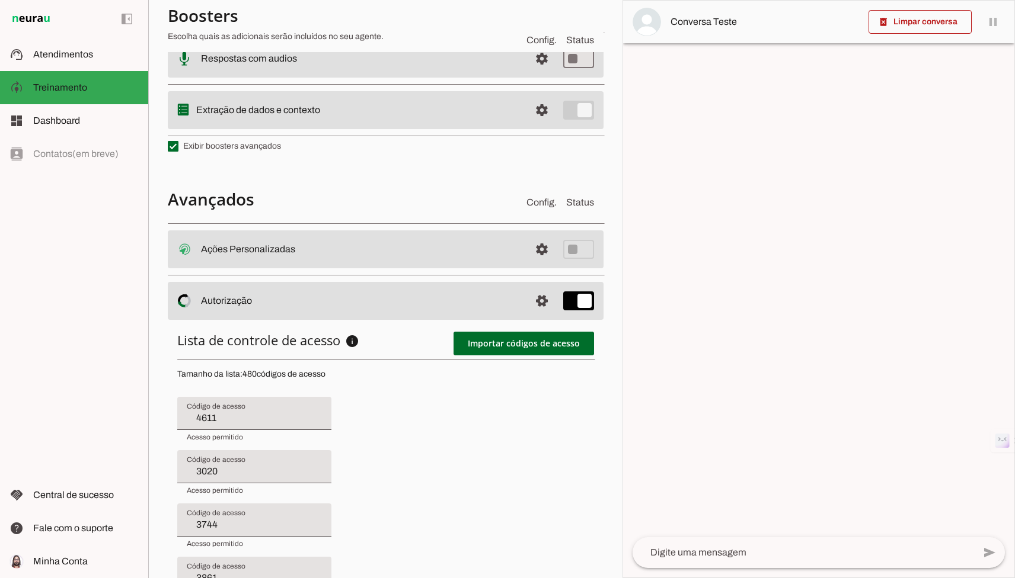
type input "4163"
type input "3905"
type input "20056"
type input "4160"
type input "2617"
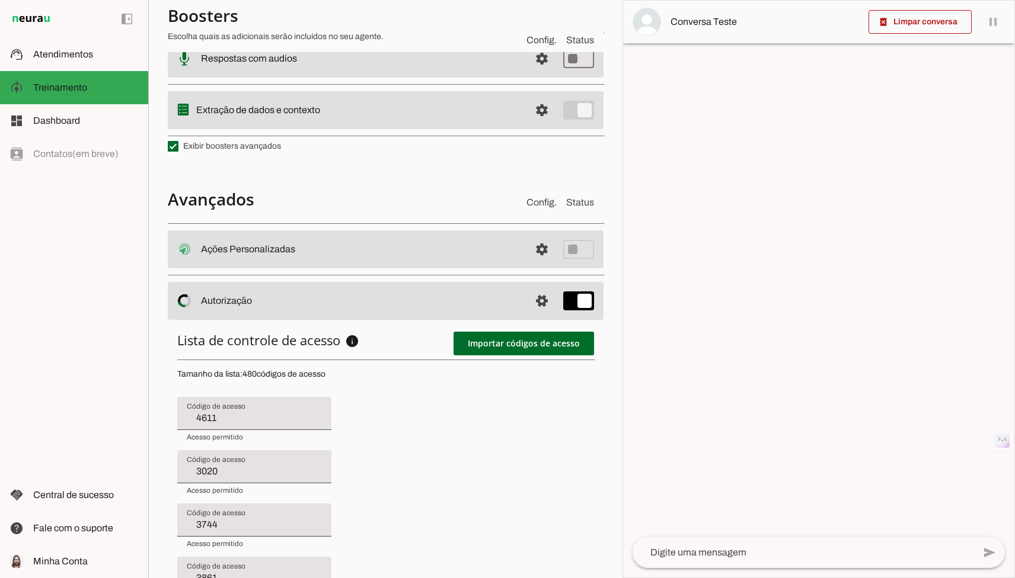
type input "1719"
type input "4154"
type input "3821"
type input "4598"
type input "4580"
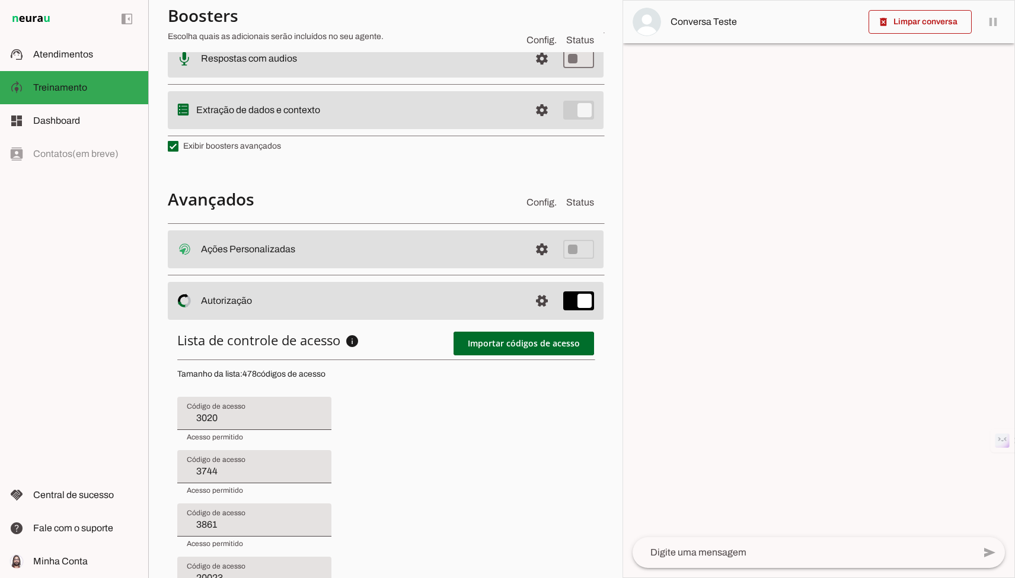
type input "3744"
type input "3861"
type input "20023"
type input "4488"
type input "4163"
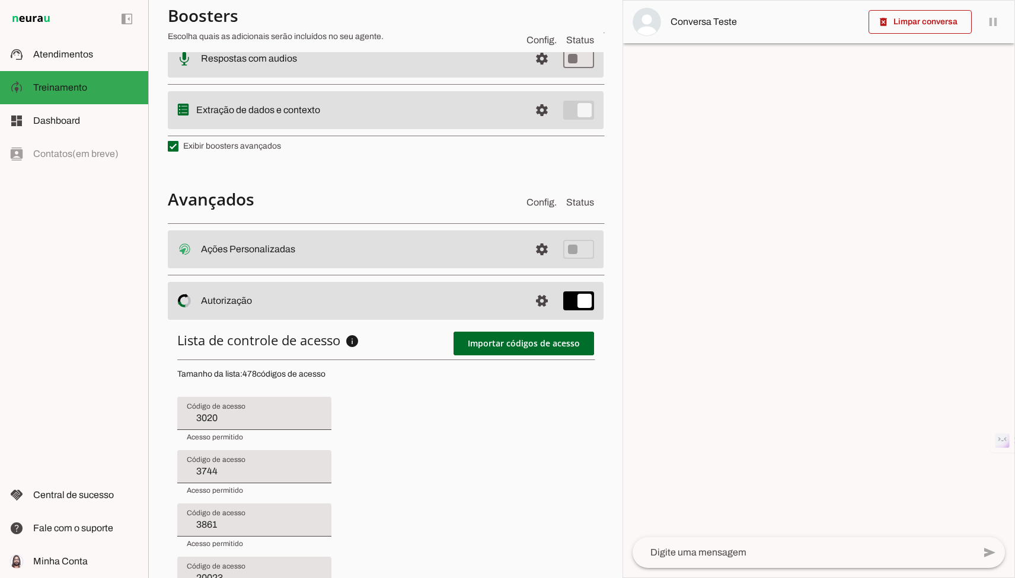
type input "3905"
type input "20056"
type input "4160"
type input "2617"
type input "1719"
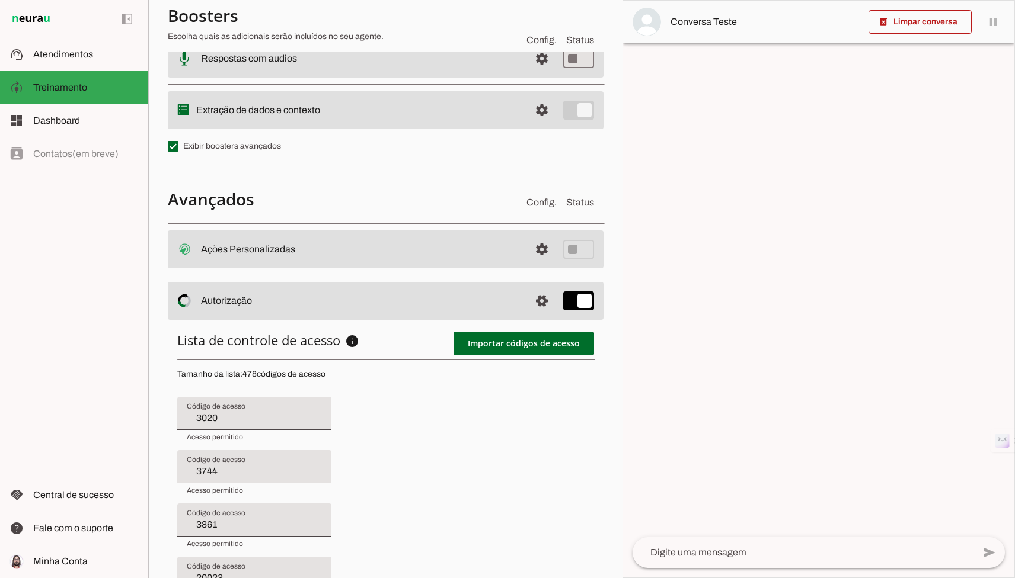
type input "4154"
type input "3821"
type input "4598"
type input "4580"
type input "8996"
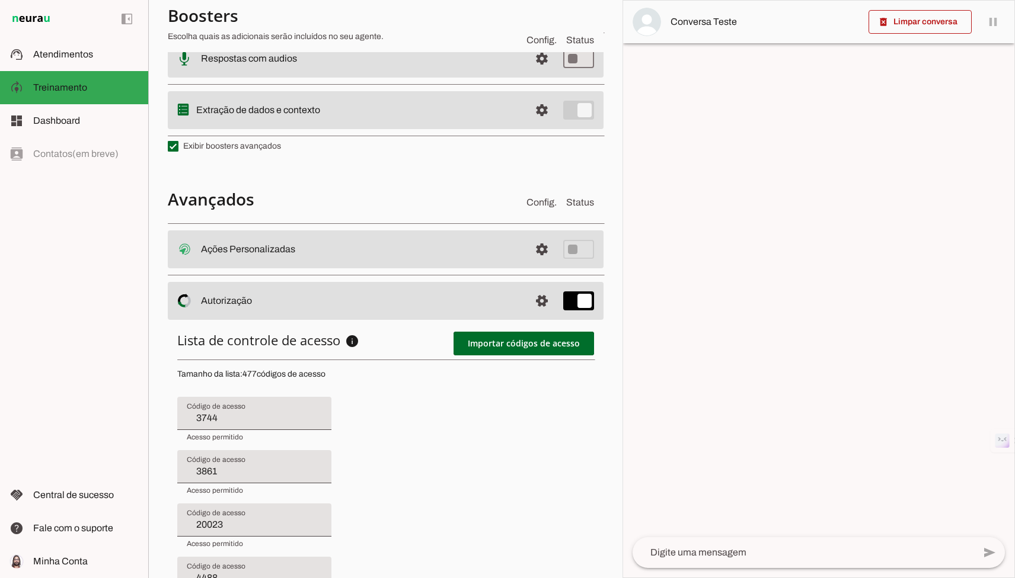
type input "3861"
type input "20023"
type input "4488"
type input "4163"
type input "3905"
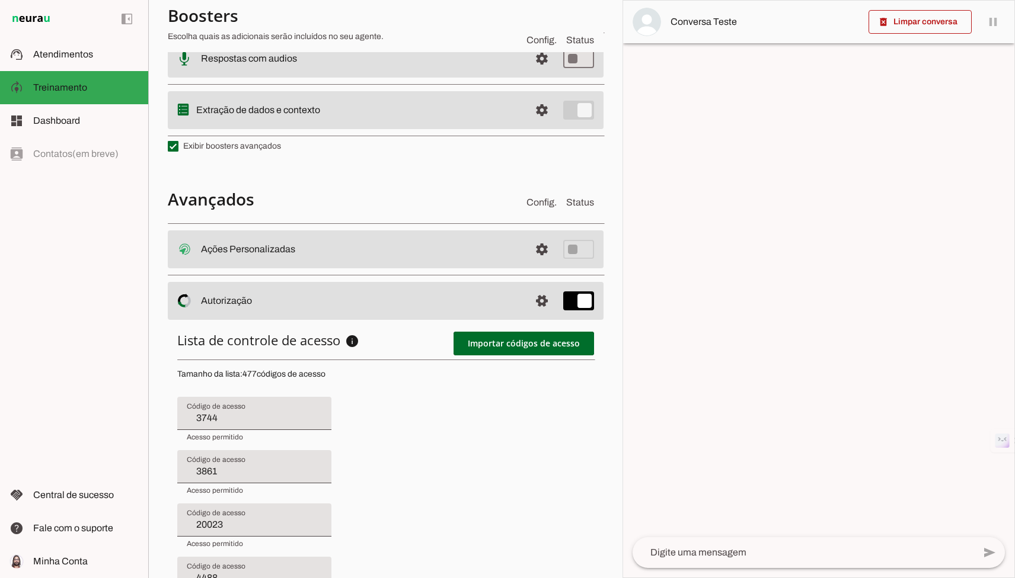
type input "20056"
type input "4160"
type input "2617"
type input "1719"
type input "4154"
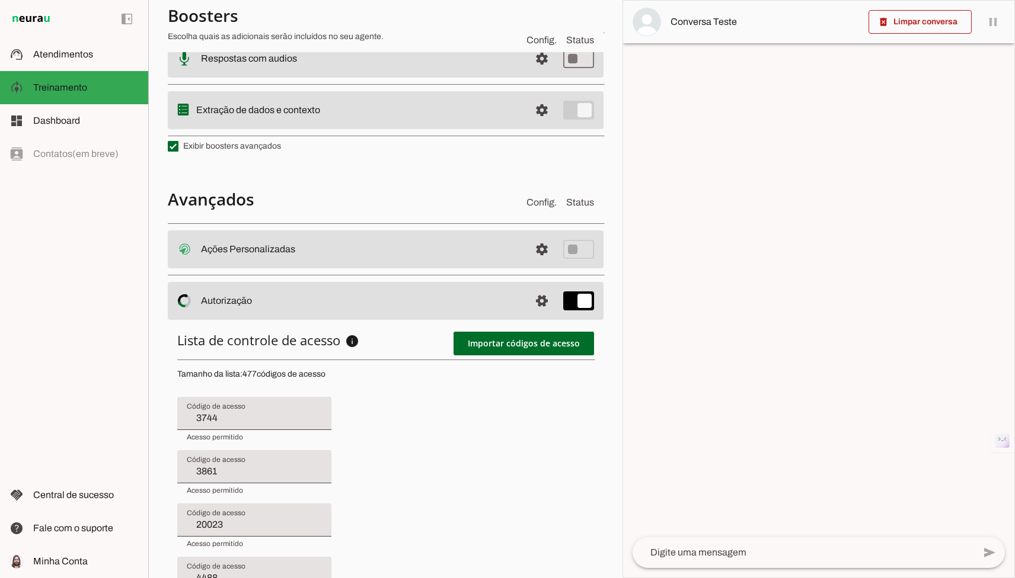
type input "3821"
type input "4598"
type input "4580"
type input "8996"
type input "4559"
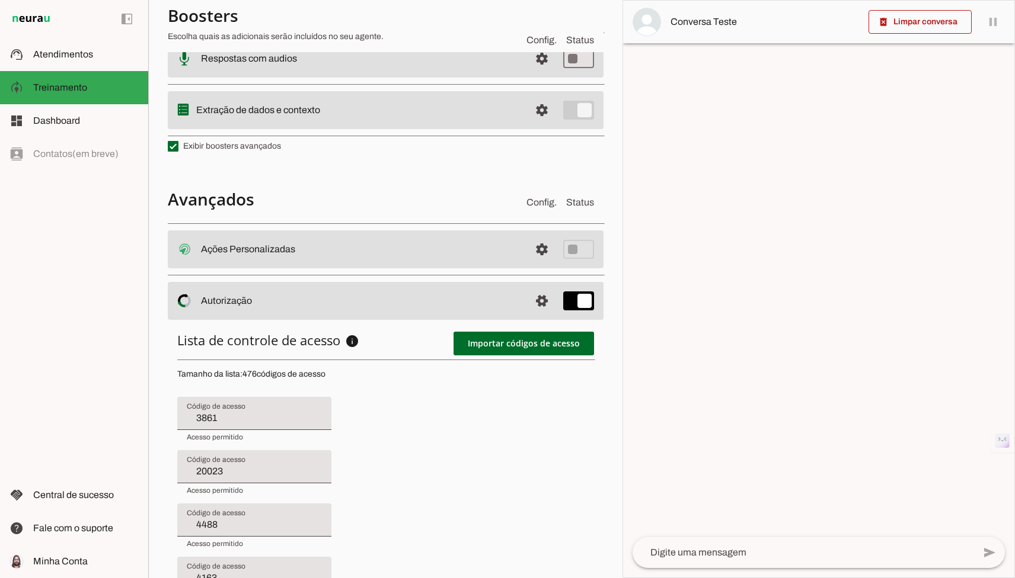
type input "20023"
type input "4488"
type input "4163"
type input "3905"
type input "20056"
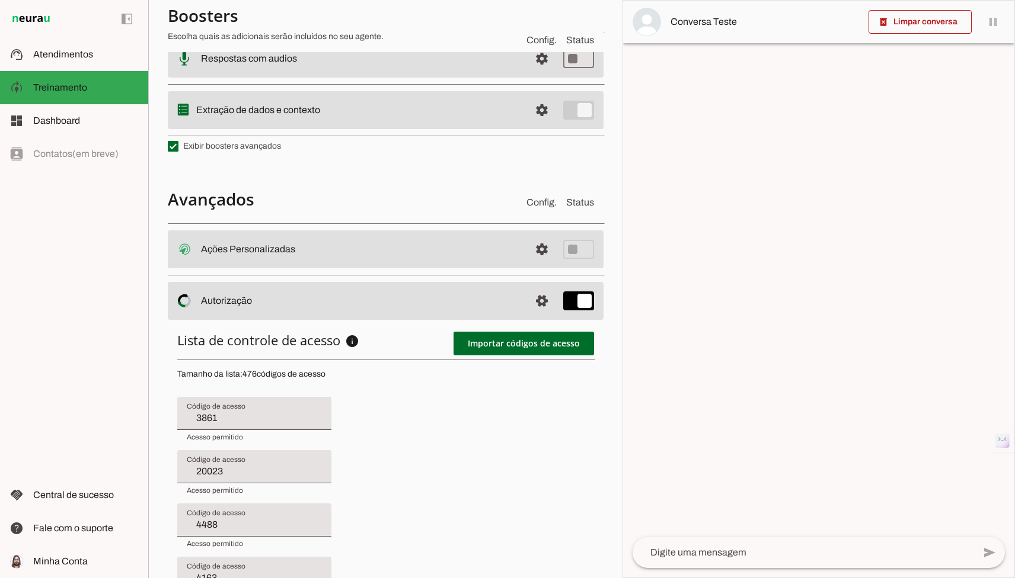
type input "4160"
type input "2617"
type input "1719"
type input "4154"
type input "3821"
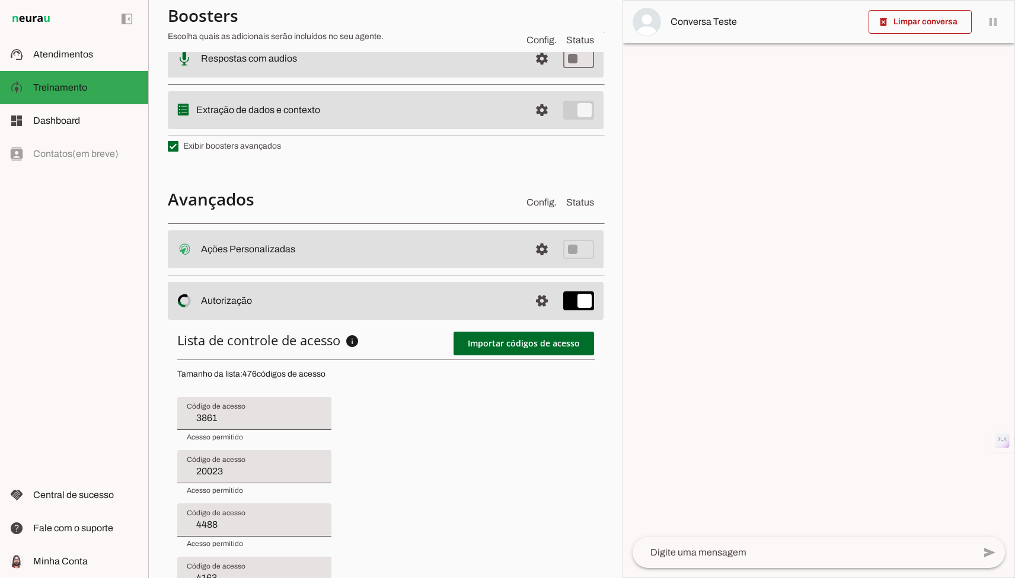
type input "4598"
type input "4580"
type input "8996"
type input "4559"
type input "4189"
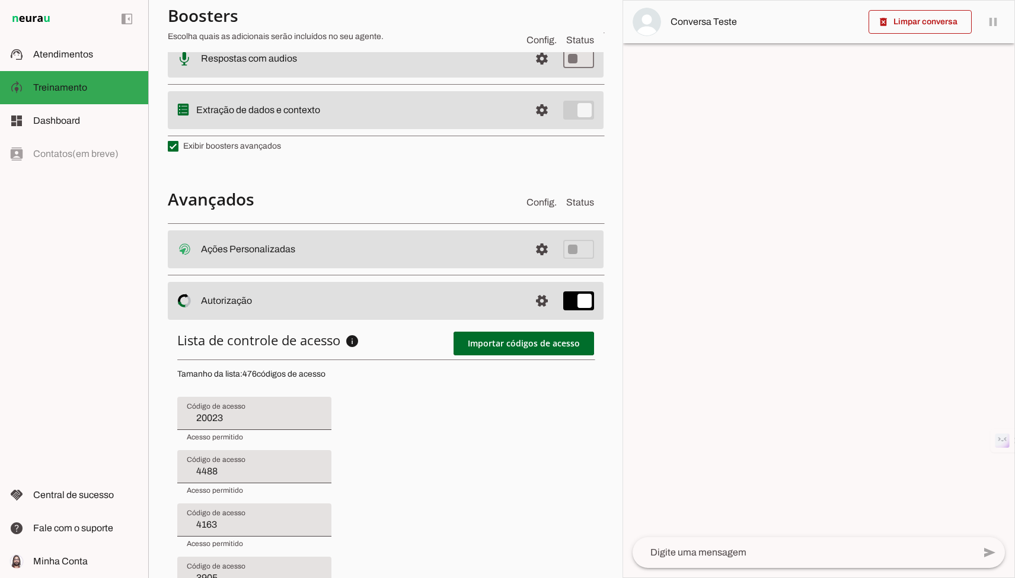
type input "4488"
type input "4163"
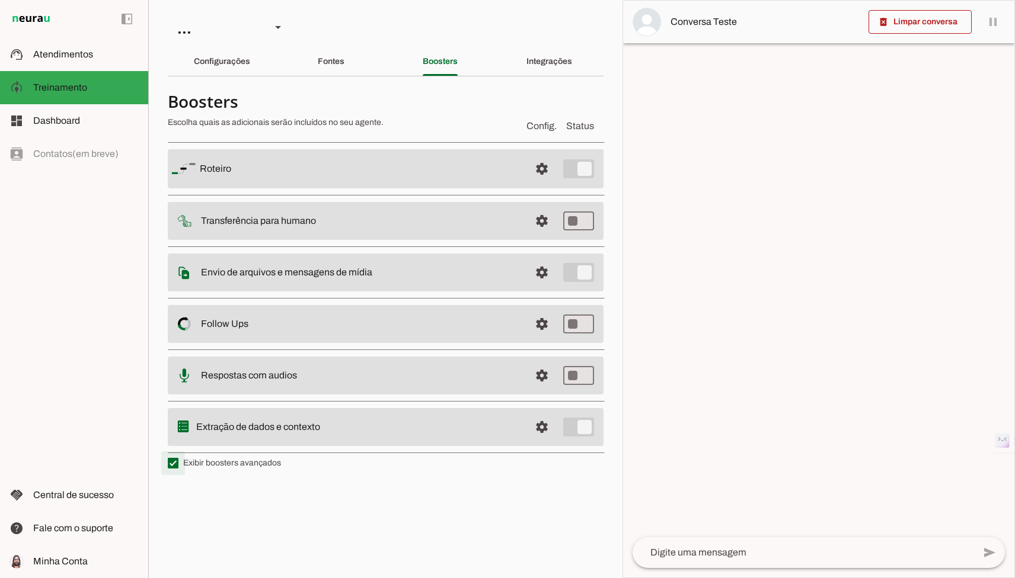
type md-checkbox "on"
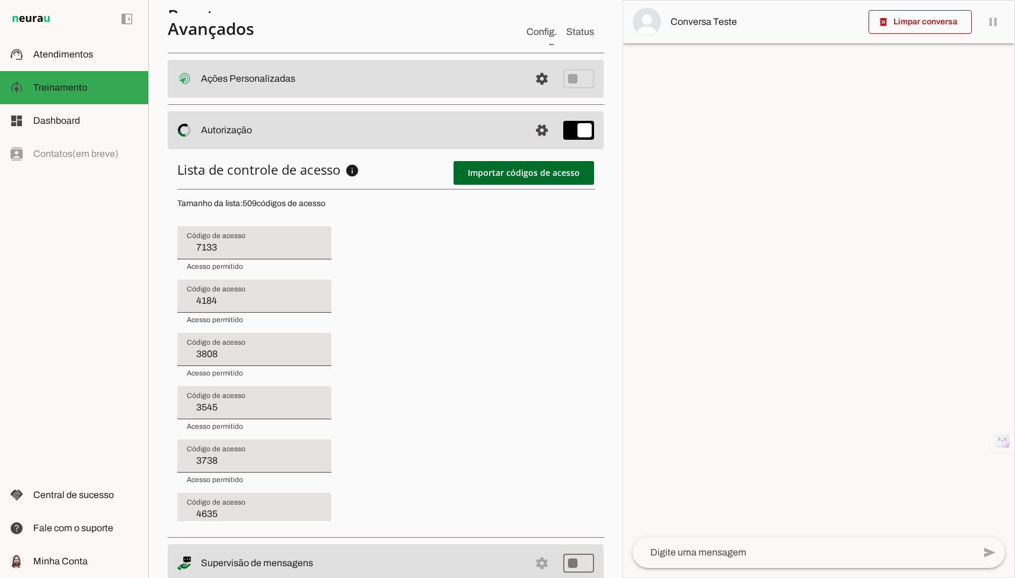
scroll to position [503, 0]
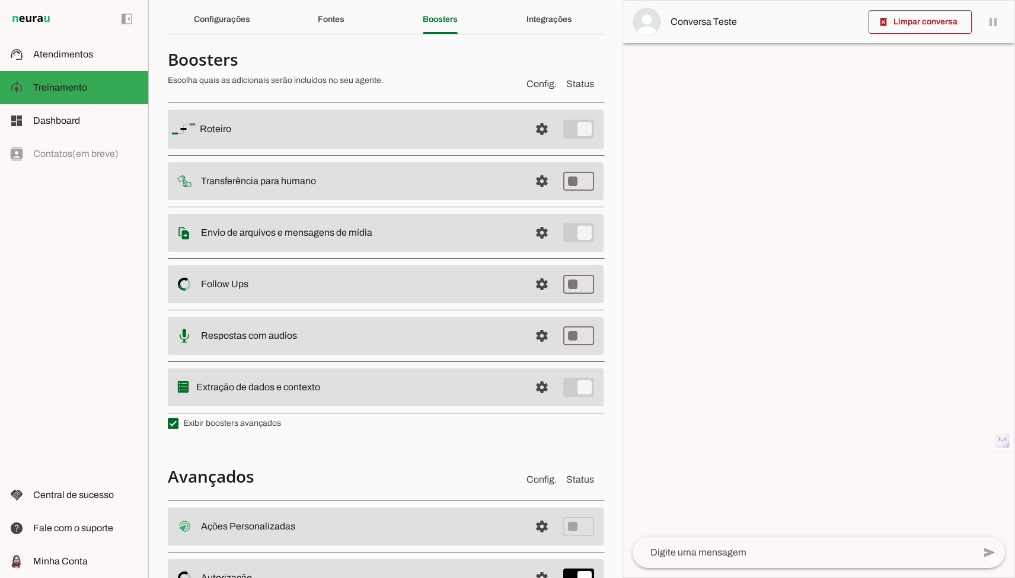
scroll to position [35, 0]
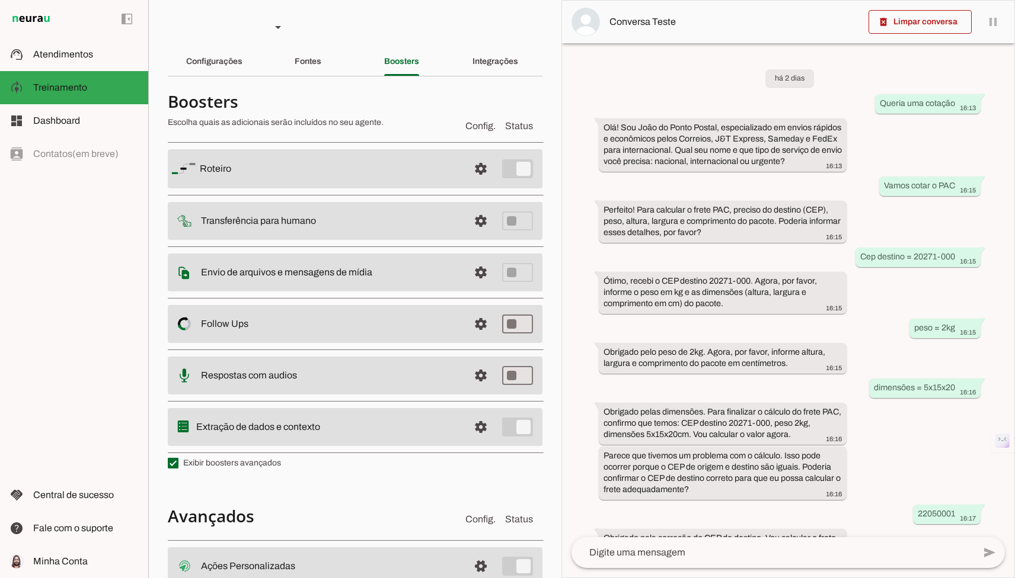
scroll to position [290, 0]
